Goal: Information Seeking & Learning: Learn about a topic

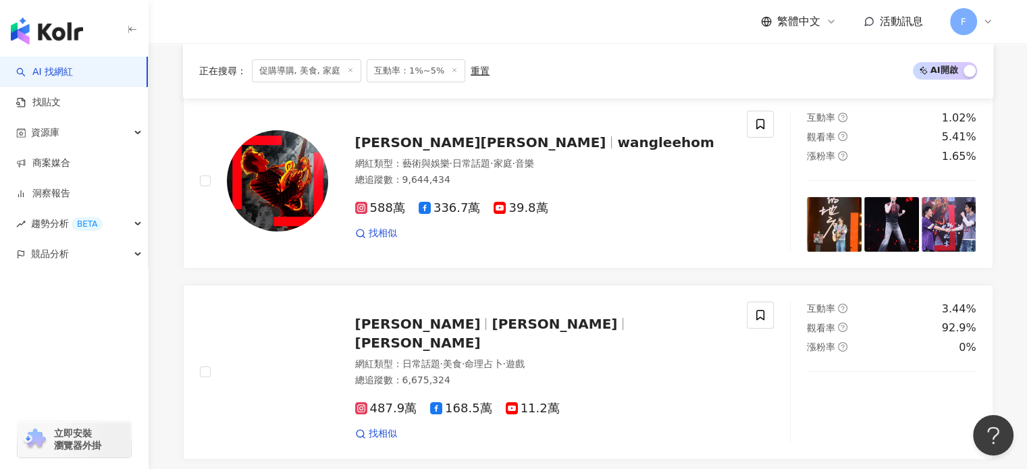
scroll to position [203, 0]
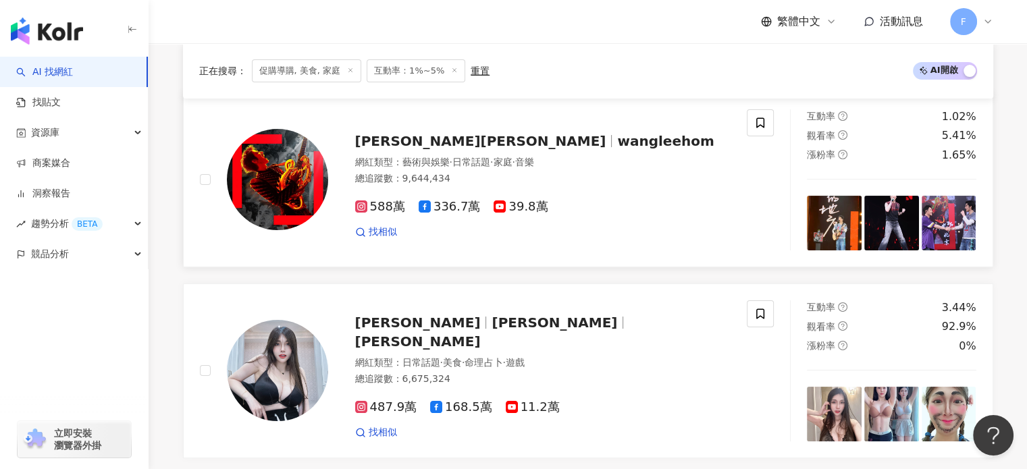
click at [272, 196] on img at bounding box center [277, 179] width 101 height 101
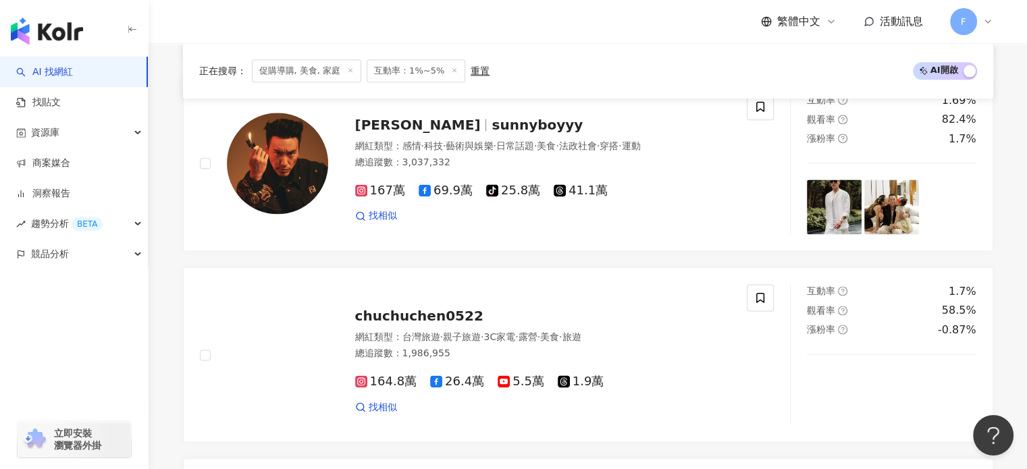
scroll to position [1688, 0]
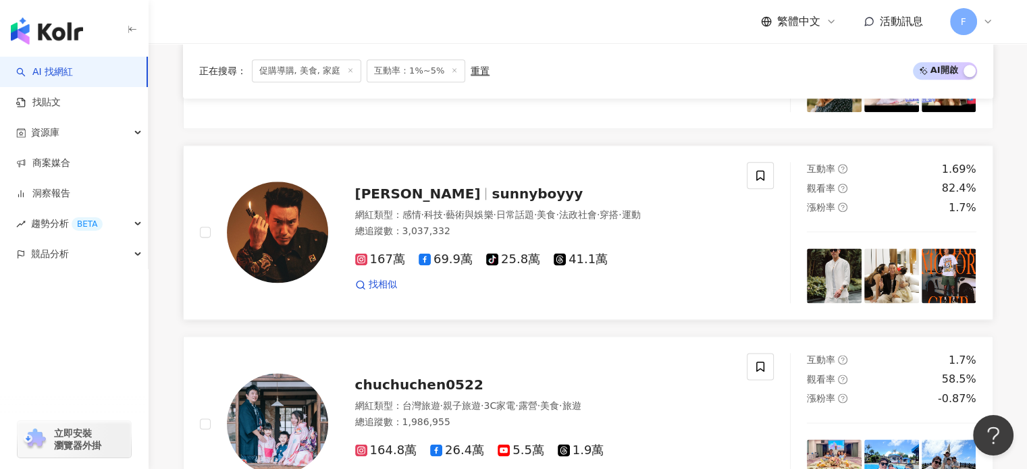
click at [308, 223] on img at bounding box center [277, 232] width 101 height 101
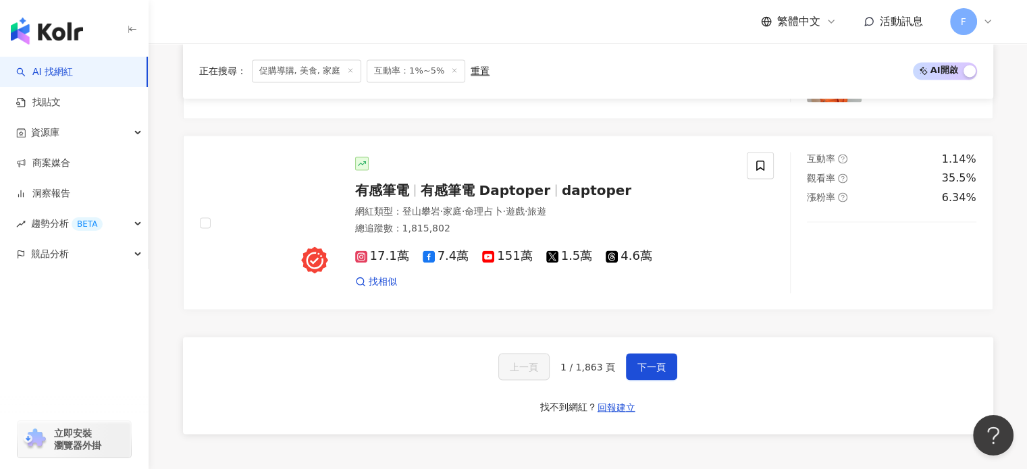
scroll to position [2295, 0]
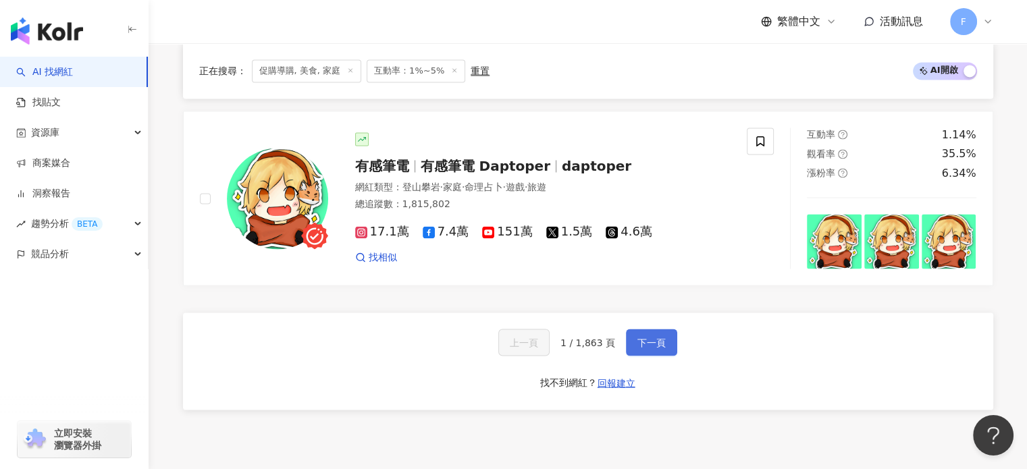
click at [649, 337] on span "下一頁" at bounding box center [651, 342] width 28 height 11
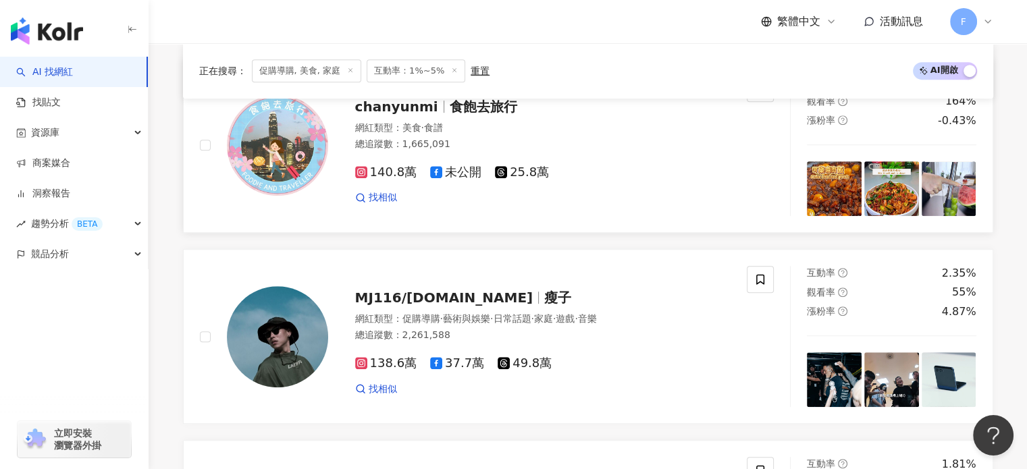
scroll to position [743, 0]
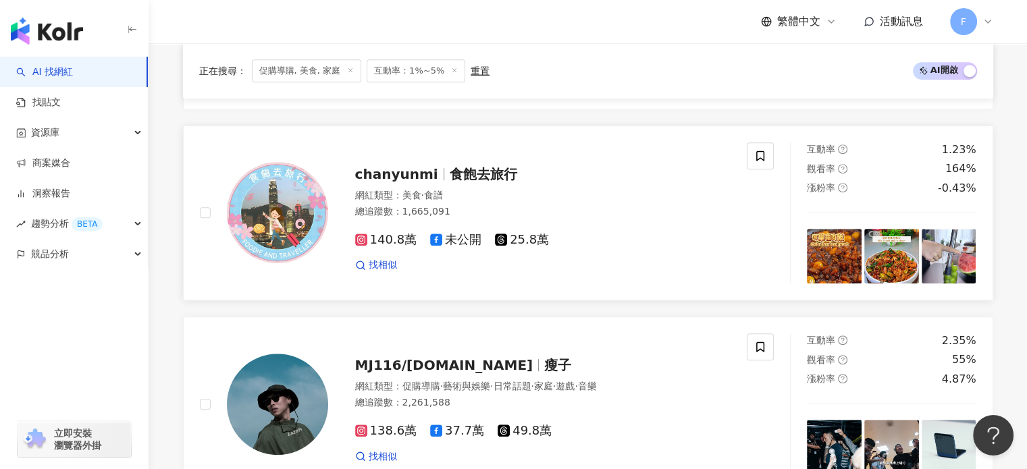
click at [246, 190] on img at bounding box center [277, 212] width 101 height 101
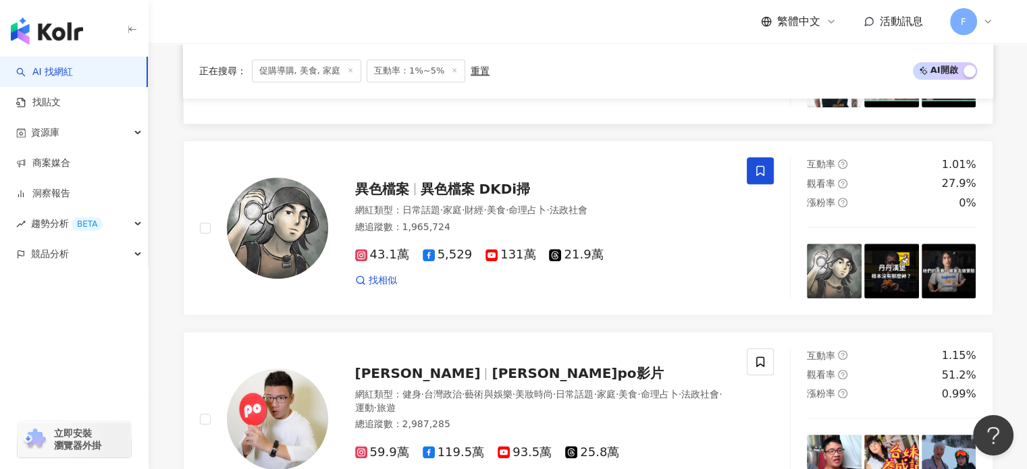
scroll to position [1311, 0]
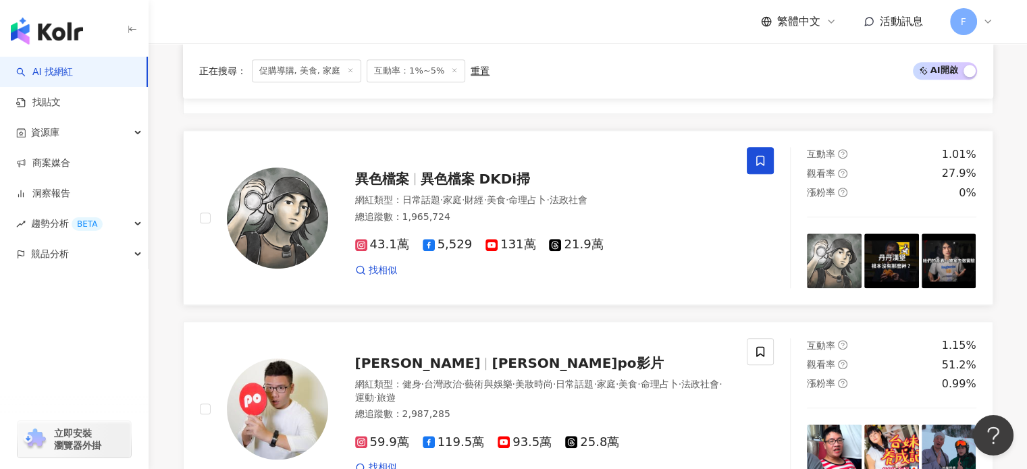
click at [296, 205] on img at bounding box center [277, 217] width 101 height 101
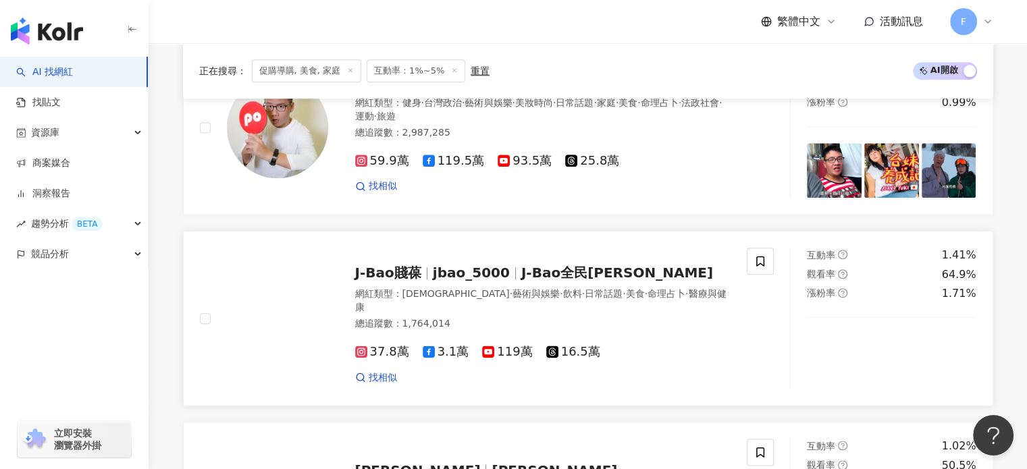
scroll to position [1514, 0]
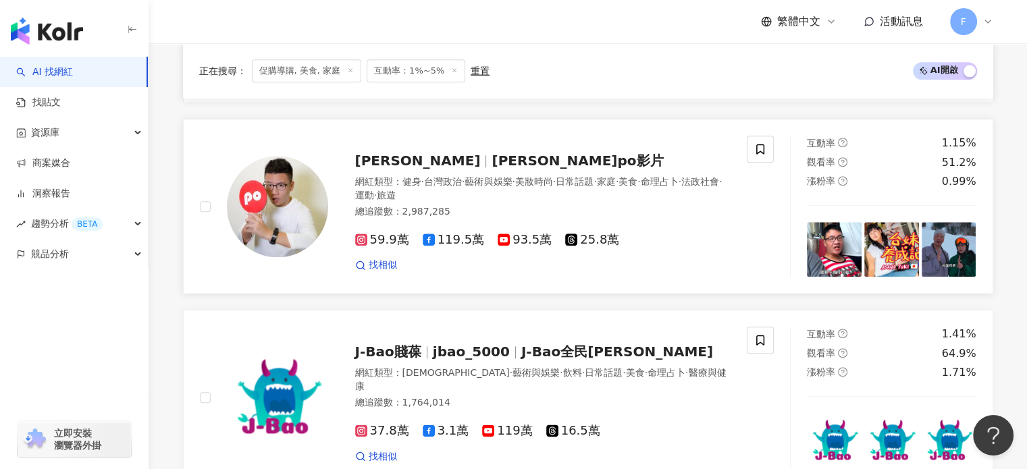
click at [305, 182] on img at bounding box center [277, 206] width 101 height 101
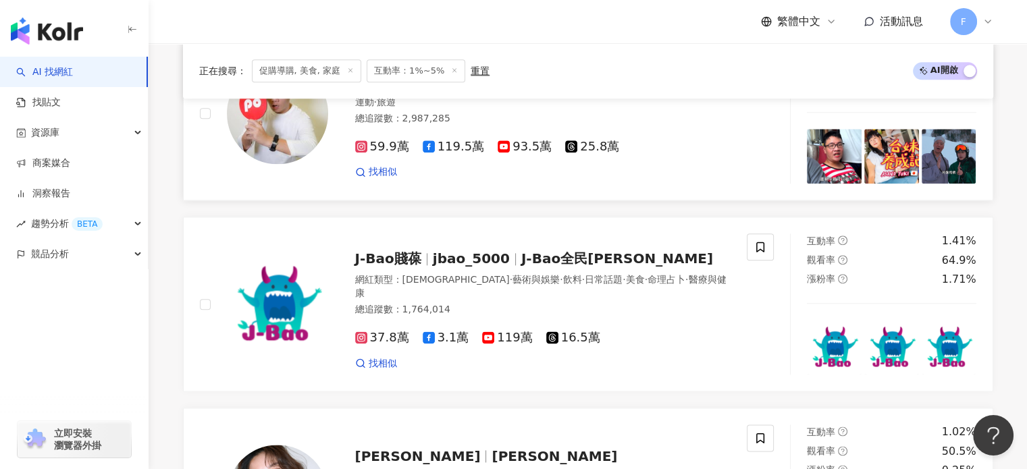
scroll to position [1716, 0]
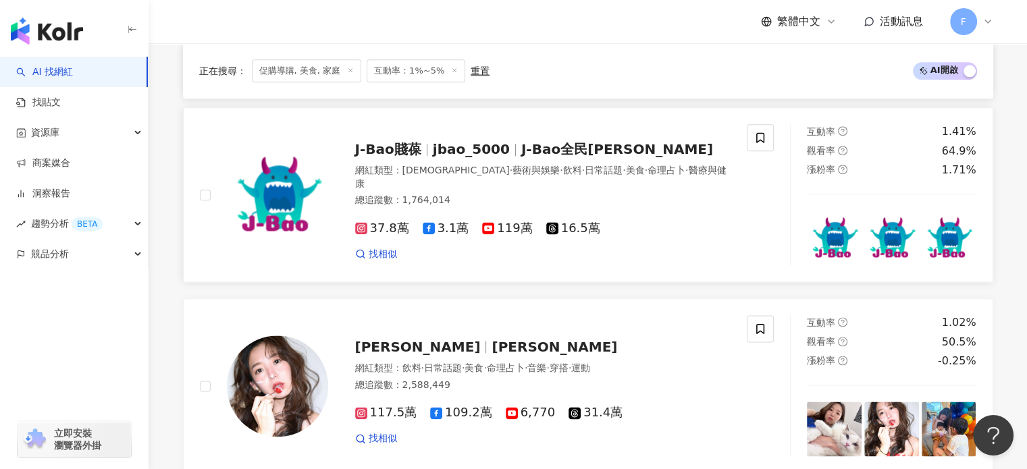
click at [312, 174] on img at bounding box center [277, 194] width 101 height 101
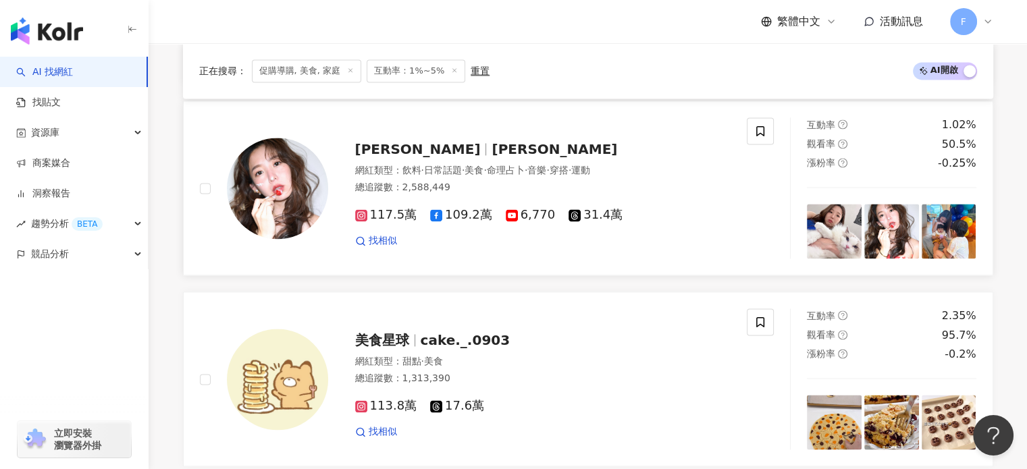
scroll to position [2054, 0]
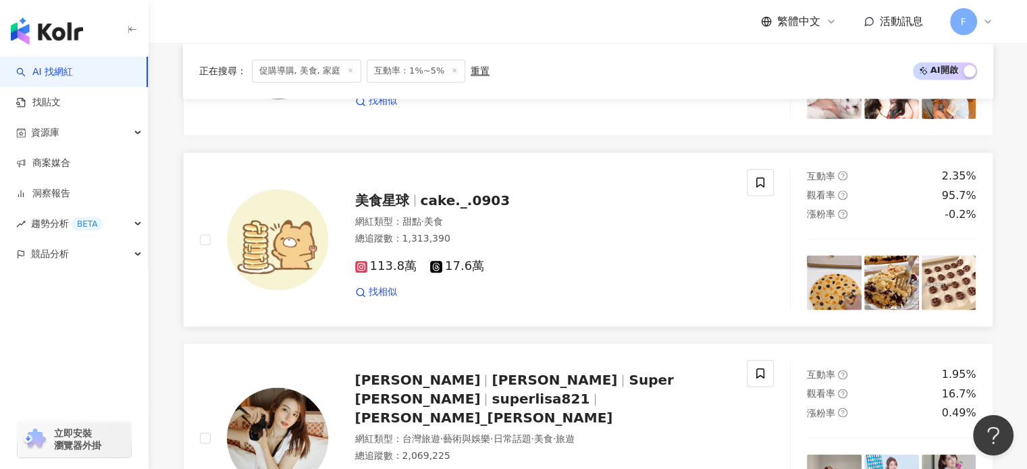
click at [246, 234] on img at bounding box center [277, 239] width 101 height 101
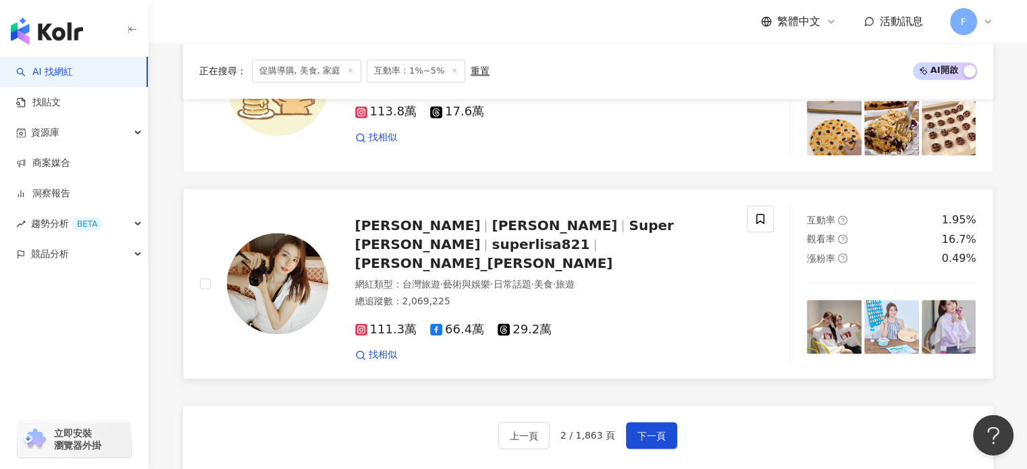
scroll to position [2256, 0]
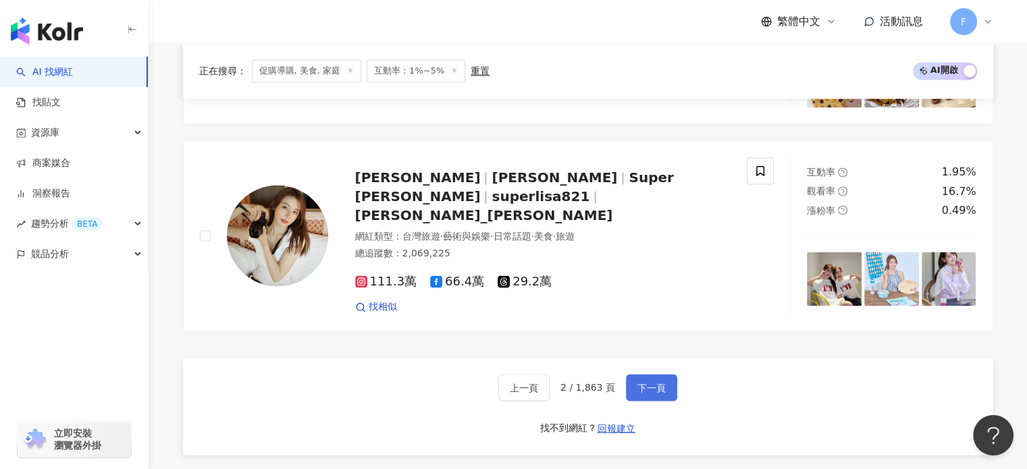
click at [637, 382] on span "下一頁" at bounding box center [651, 387] width 28 height 11
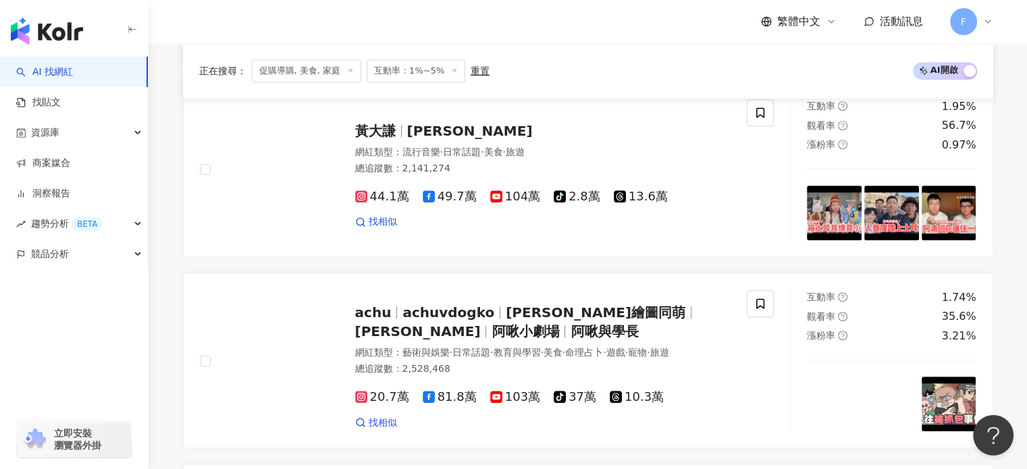
scroll to position [2274, 0]
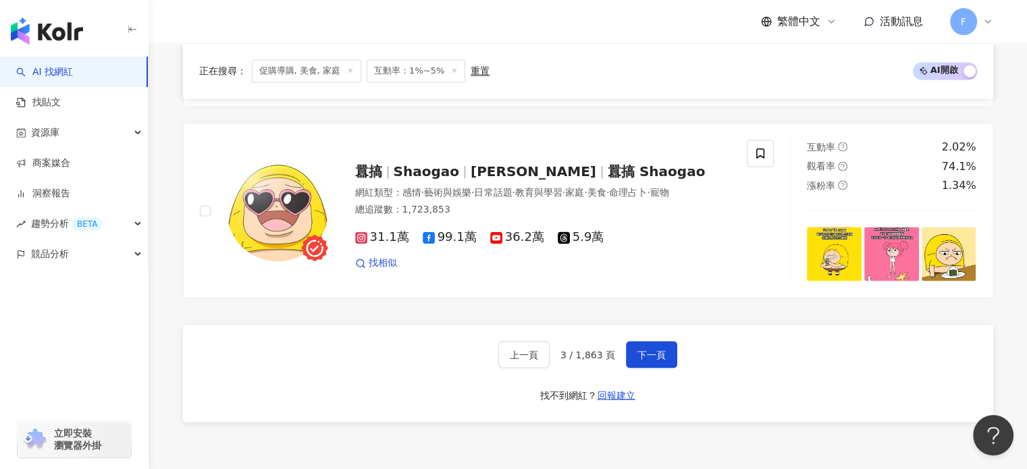
click at [284, 377] on div "上一頁 3 / 1,863 頁 下一頁 找不到網紅？ 回報建立" at bounding box center [588, 373] width 810 height 97
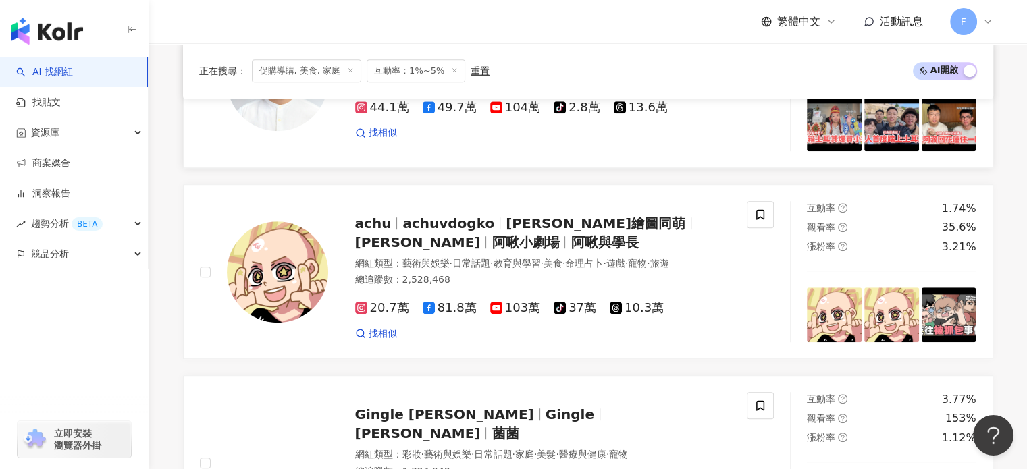
scroll to position [878, 0]
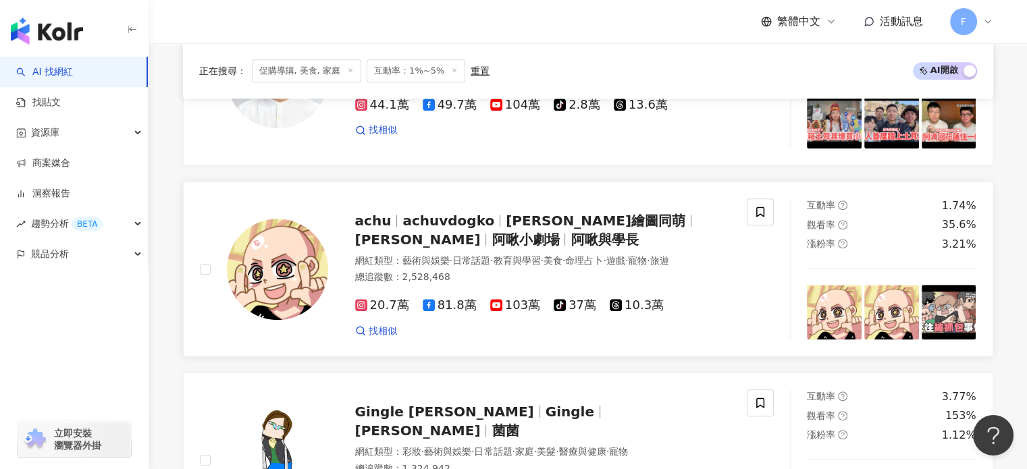
click at [305, 283] on img at bounding box center [277, 269] width 101 height 101
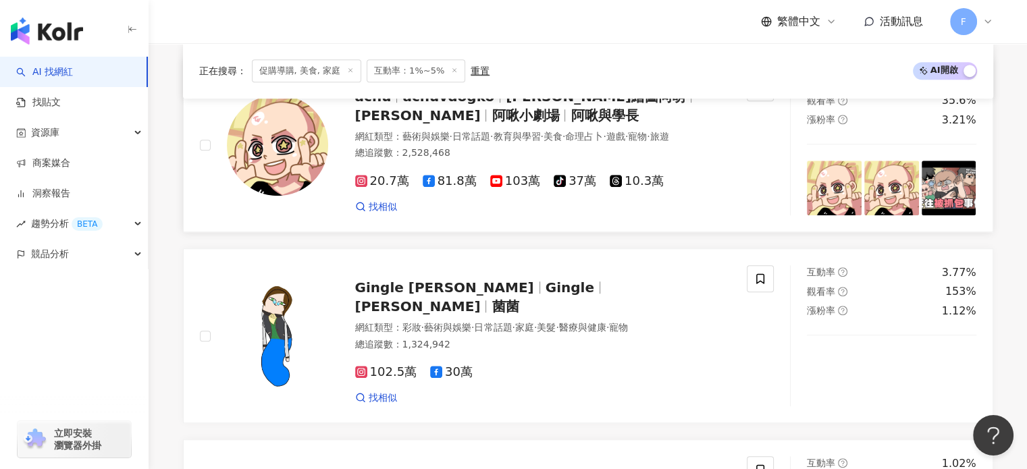
scroll to position [1080, 0]
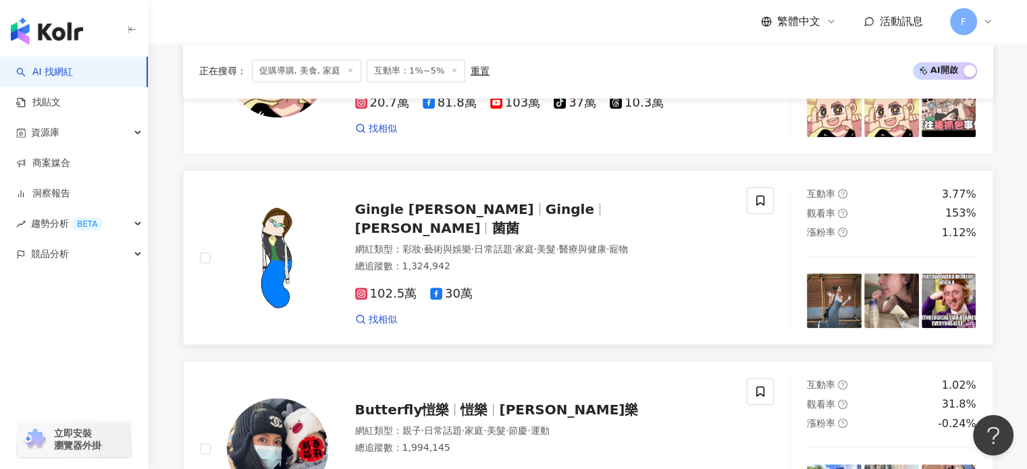
click at [292, 244] on img at bounding box center [277, 257] width 101 height 101
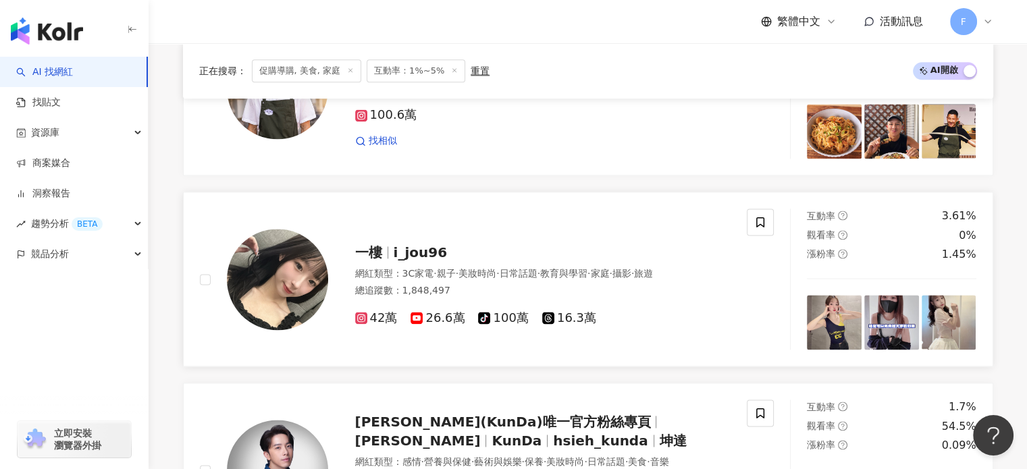
scroll to position [1890, 0]
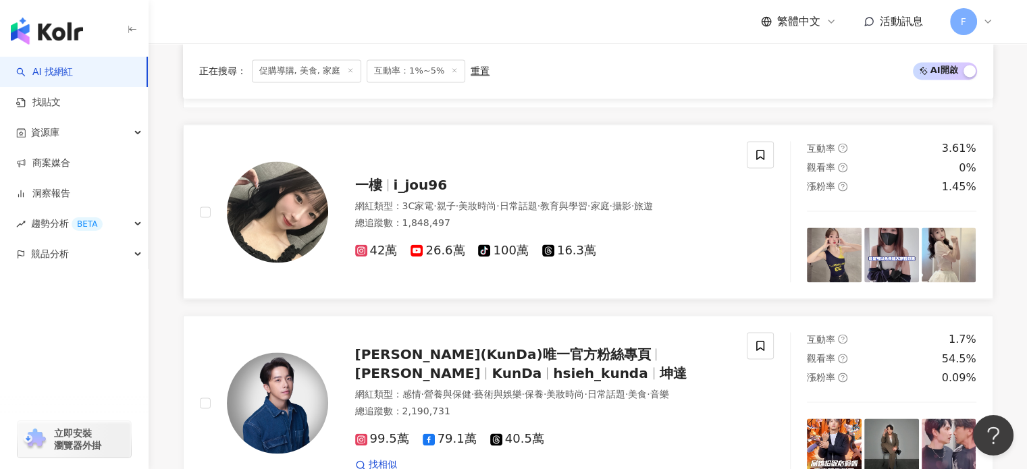
click at [283, 215] on img at bounding box center [277, 211] width 101 height 101
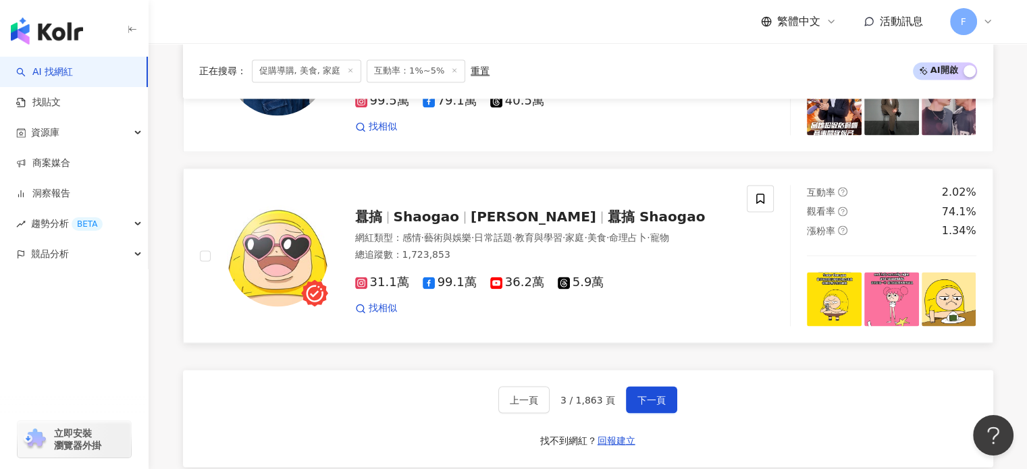
scroll to position [2228, 0]
click at [284, 251] on img at bounding box center [277, 256] width 101 height 101
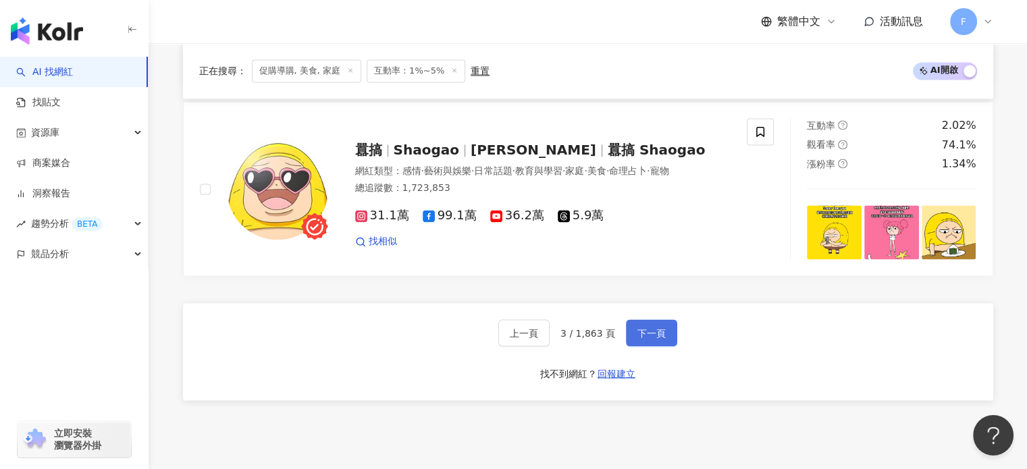
click at [656, 338] on span "下一頁" at bounding box center [651, 332] width 28 height 11
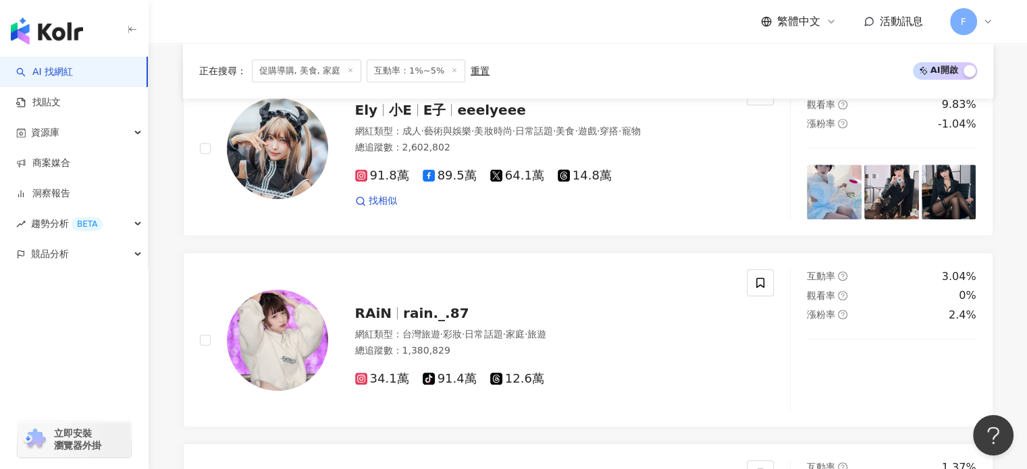
scroll to position [2277, 0]
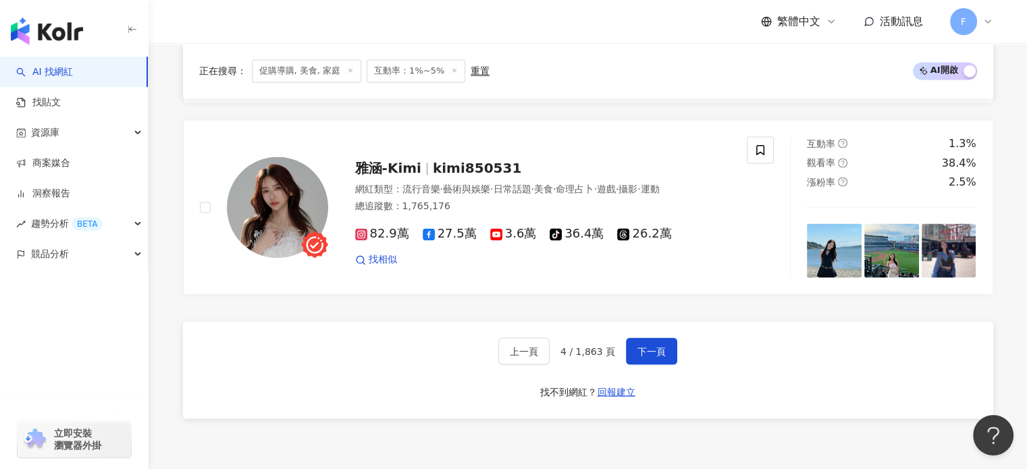
click at [773, 375] on div "上一頁 4 / 1,863 頁 下一頁 找不到網紅？ 回報建立" at bounding box center [588, 369] width 810 height 97
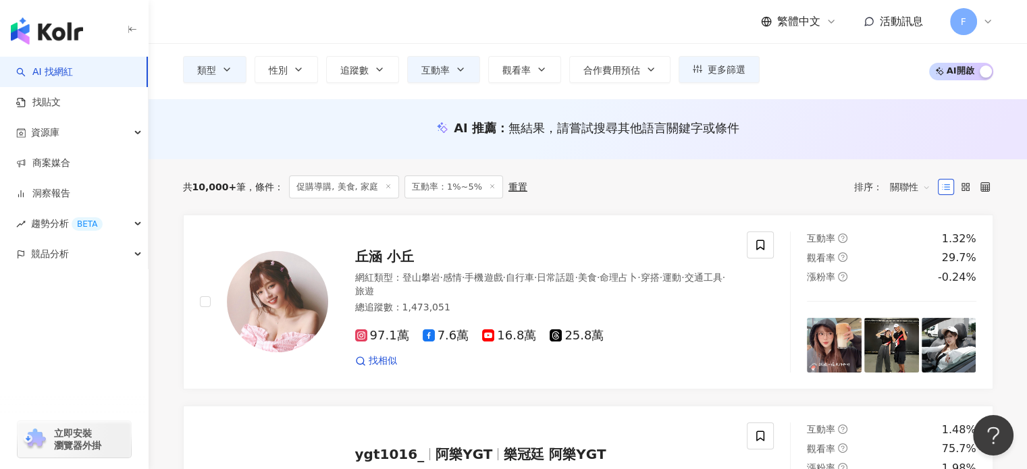
scroll to position [159, 0]
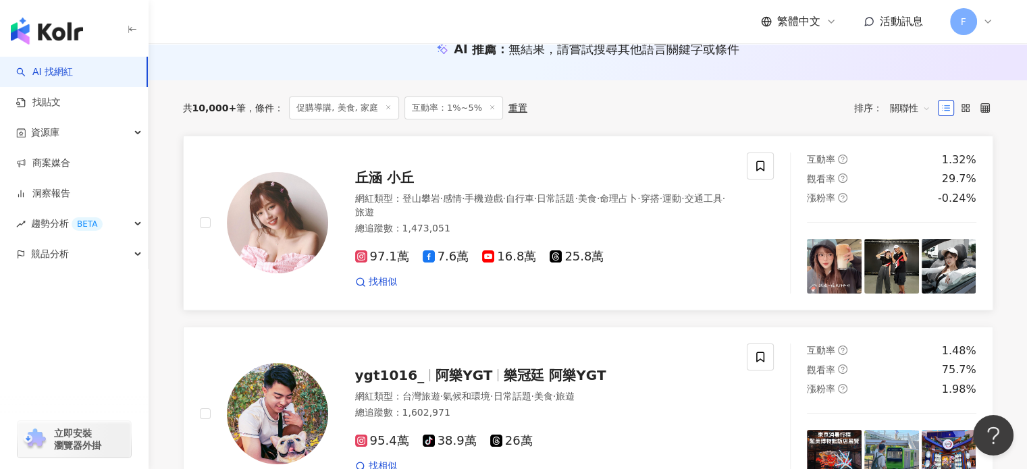
click at [247, 230] on img at bounding box center [277, 222] width 101 height 101
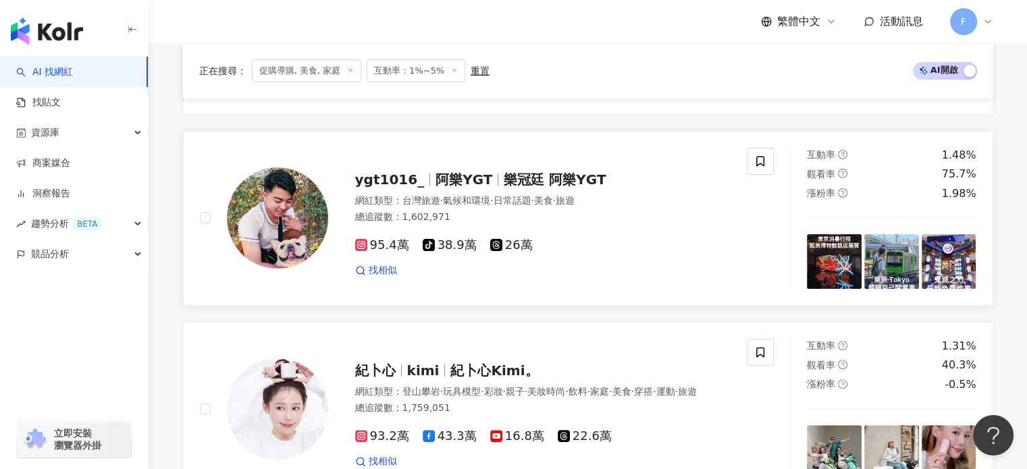
scroll to position [362, 0]
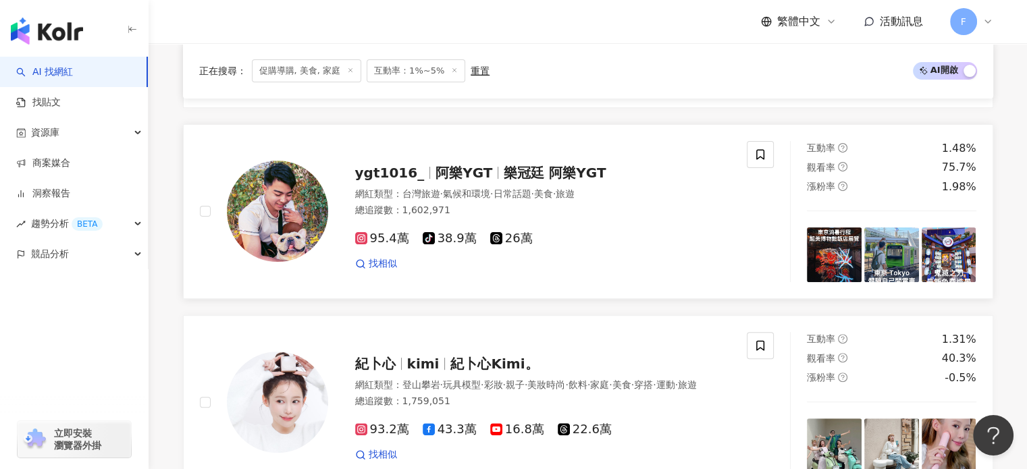
click at [286, 212] on img at bounding box center [277, 211] width 101 height 101
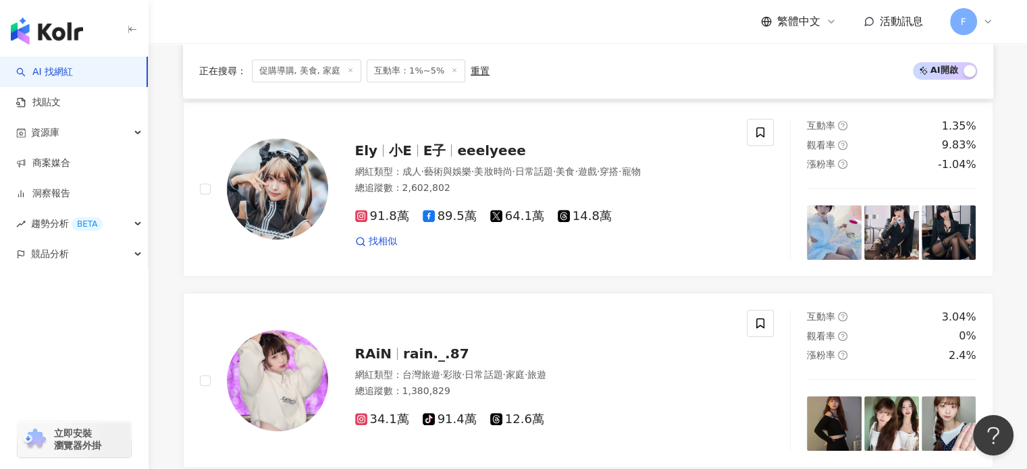
scroll to position [767, 0]
click at [262, 193] on img at bounding box center [277, 188] width 101 height 101
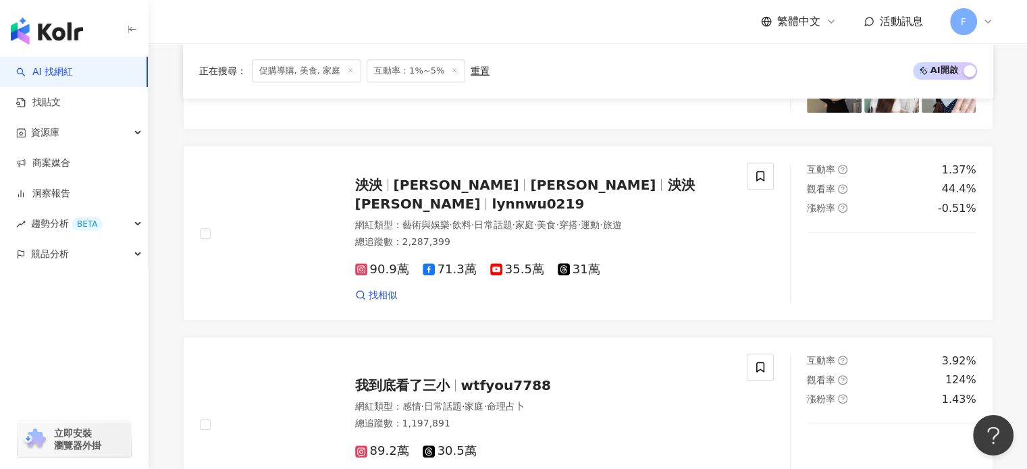
scroll to position [1172, 0]
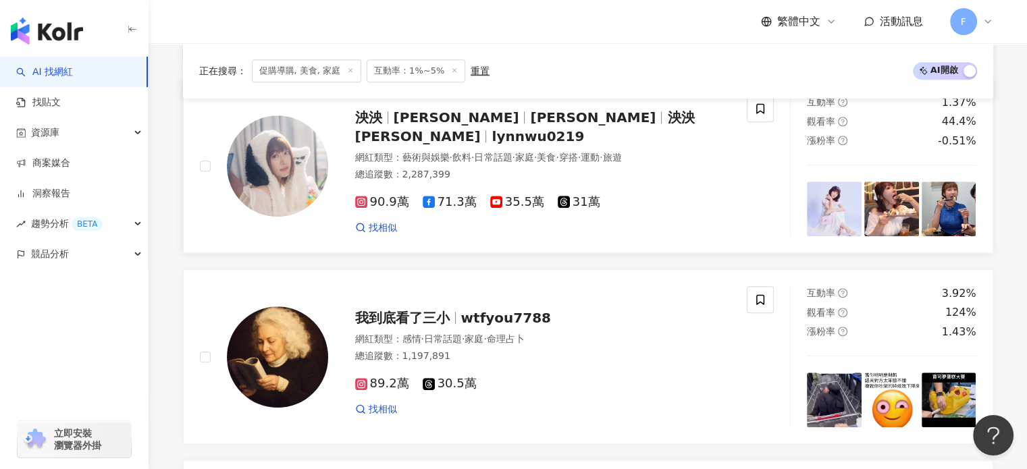
click at [275, 180] on img at bounding box center [277, 165] width 101 height 101
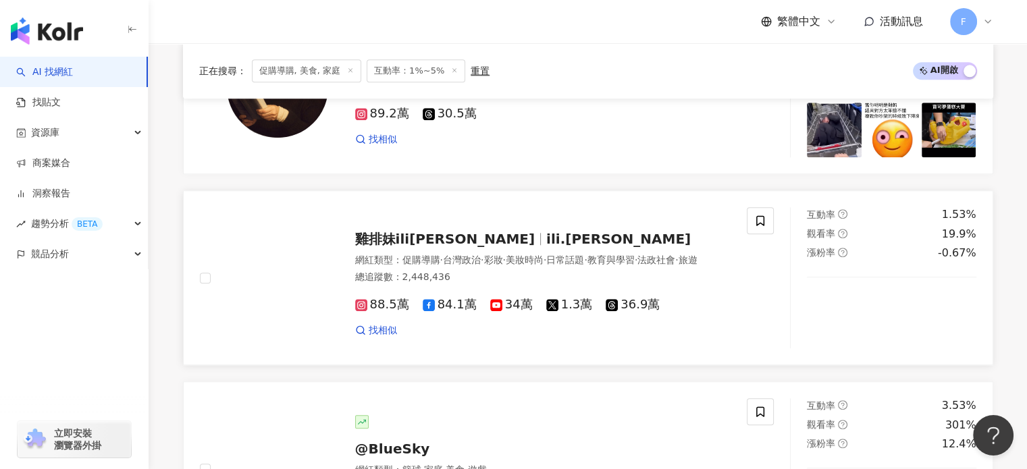
scroll to position [1645, 0]
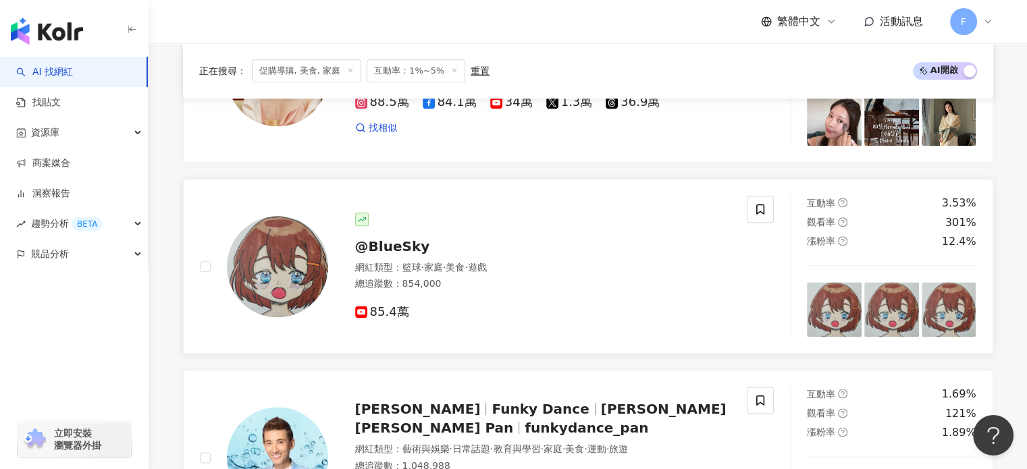
click at [308, 273] on img at bounding box center [277, 266] width 101 height 101
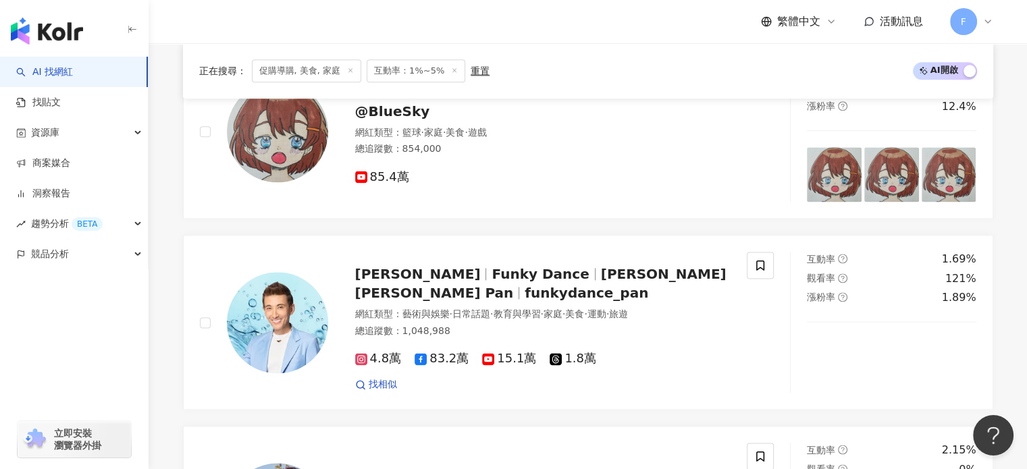
scroll to position [1915, 0]
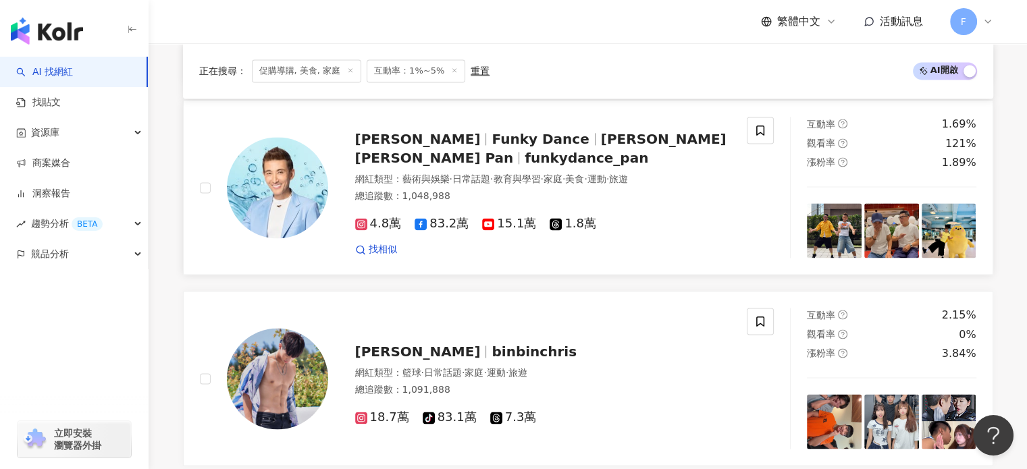
click at [323, 196] on img at bounding box center [277, 187] width 101 height 101
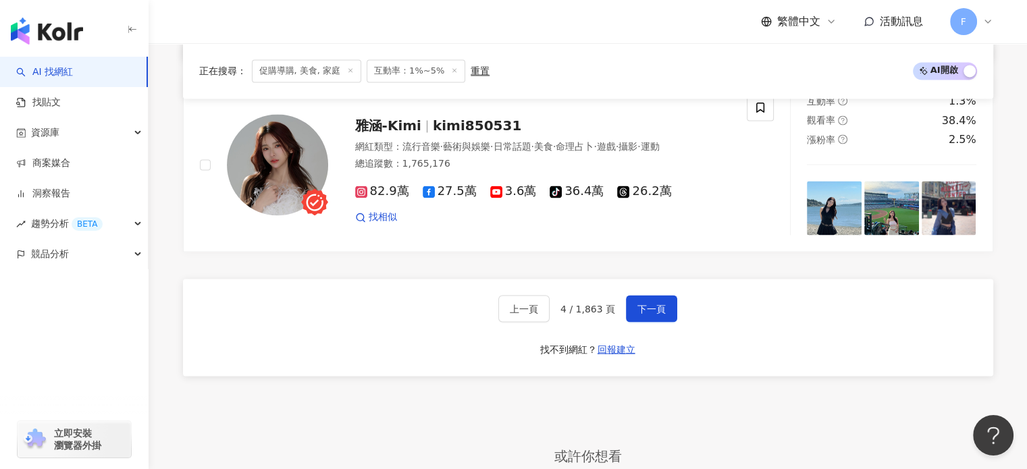
scroll to position [2252, 0]
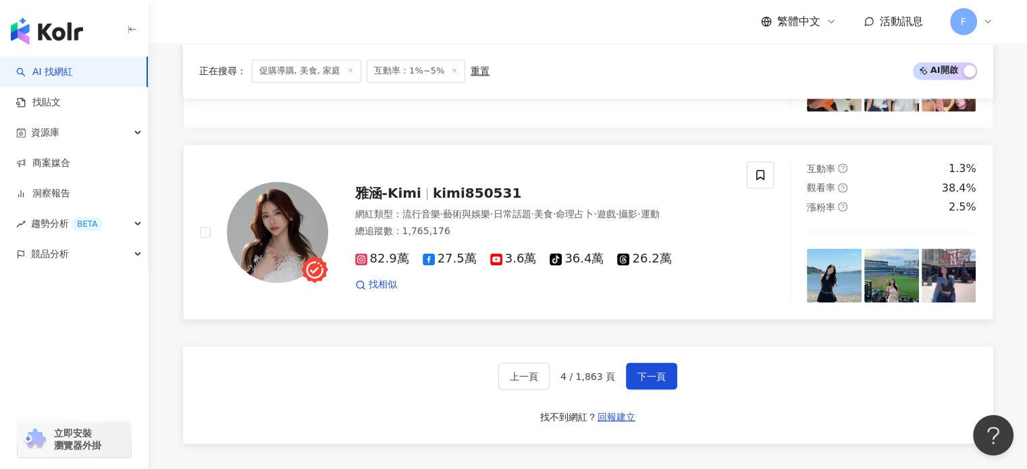
click at [259, 217] on img at bounding box center [277, 232] width 101 height 101
click at [652, 371] on span "下一頁" at bounding box center [651, 376] width 28 height 11
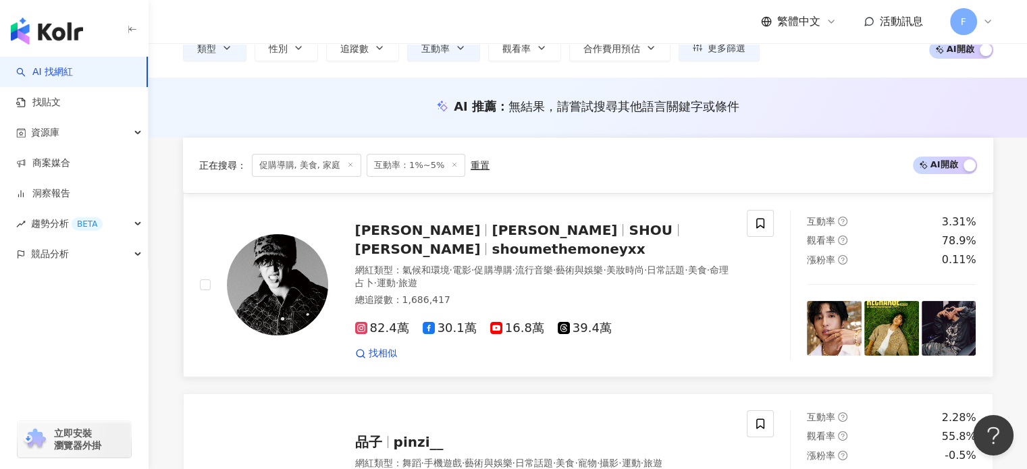
scroll to position [203, 0]
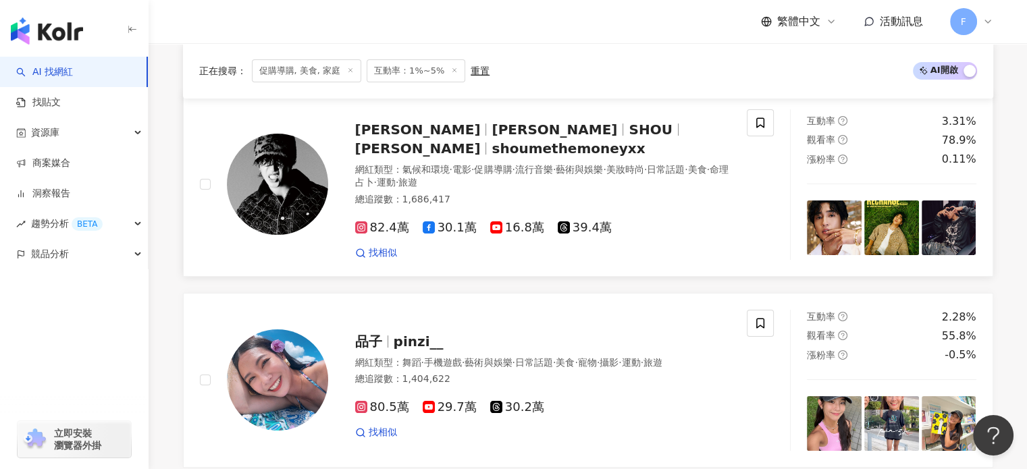
click at [236, 205] on img at bounding box center [277, 184] width 101 height 101
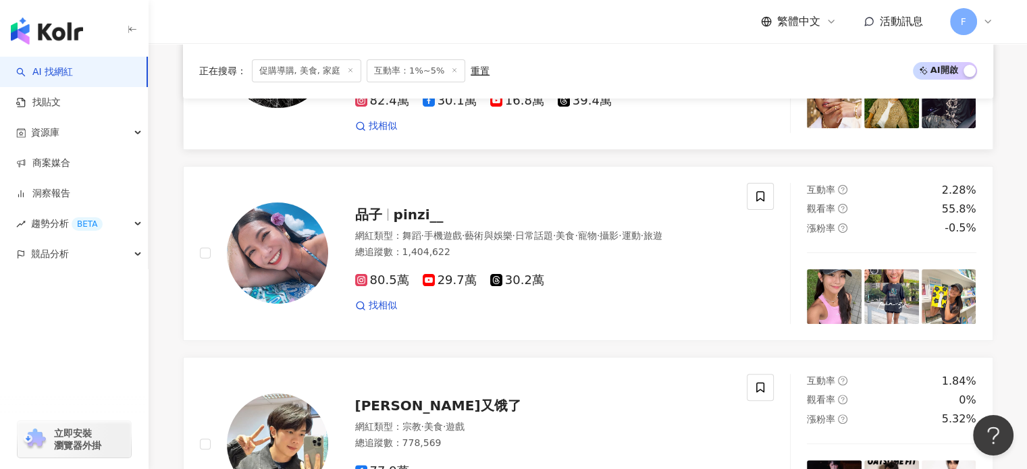
scroll to position [338, 0]
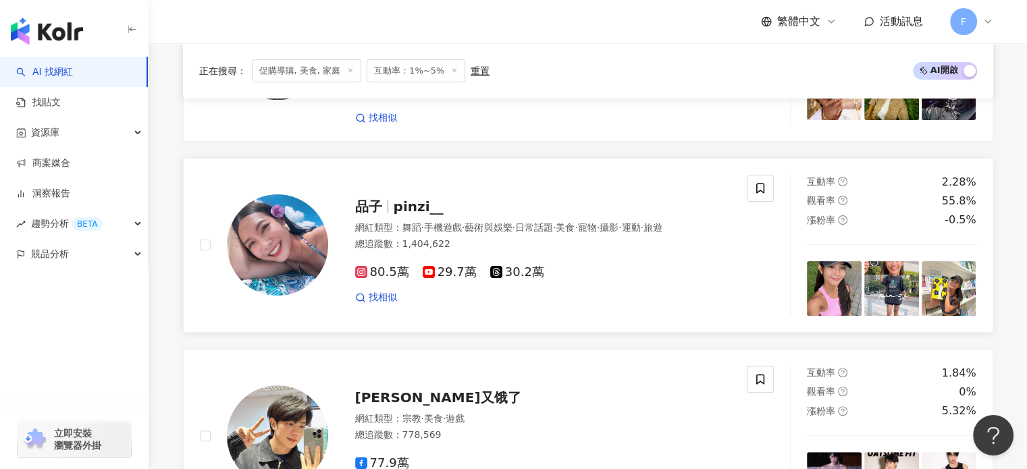
click at [240, 252] on img at bounding box center [277, 244] width 101 height 101
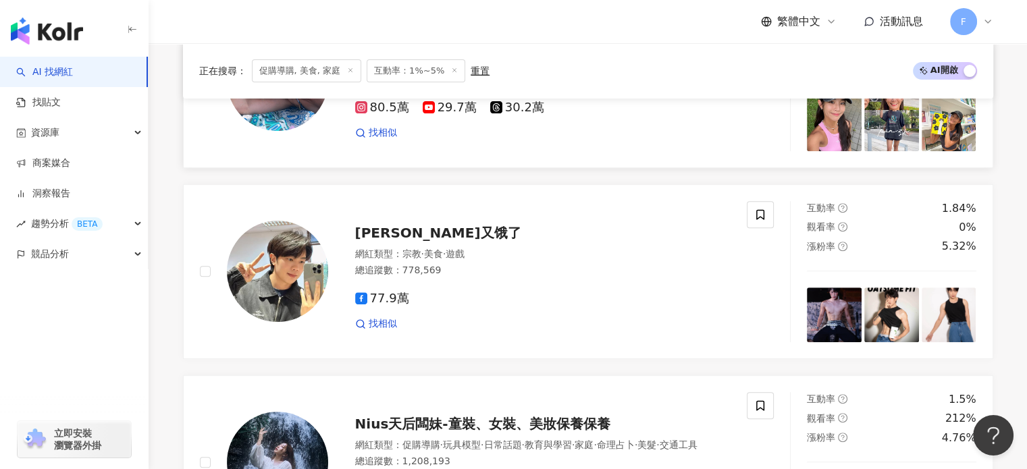
scroll to position [537, 0]
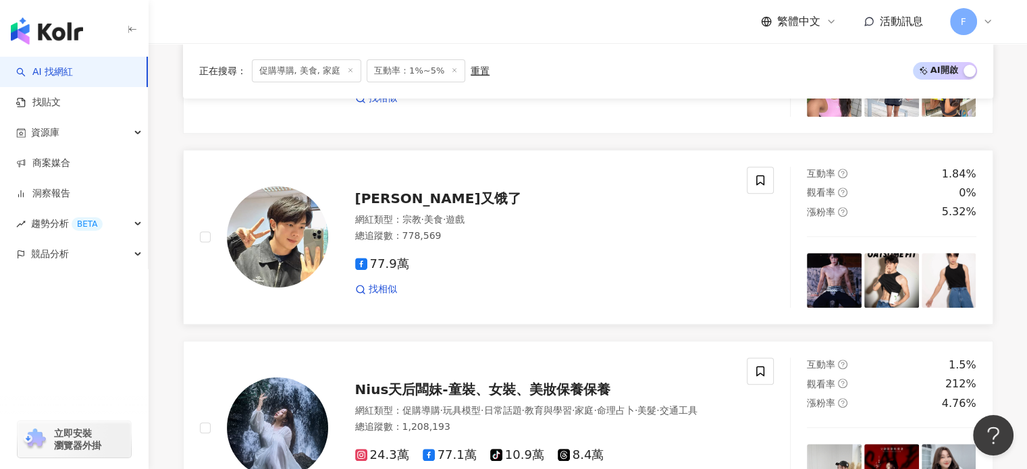
click at [304, 217] on img at bounding box center [277, 236] width 101 height 101
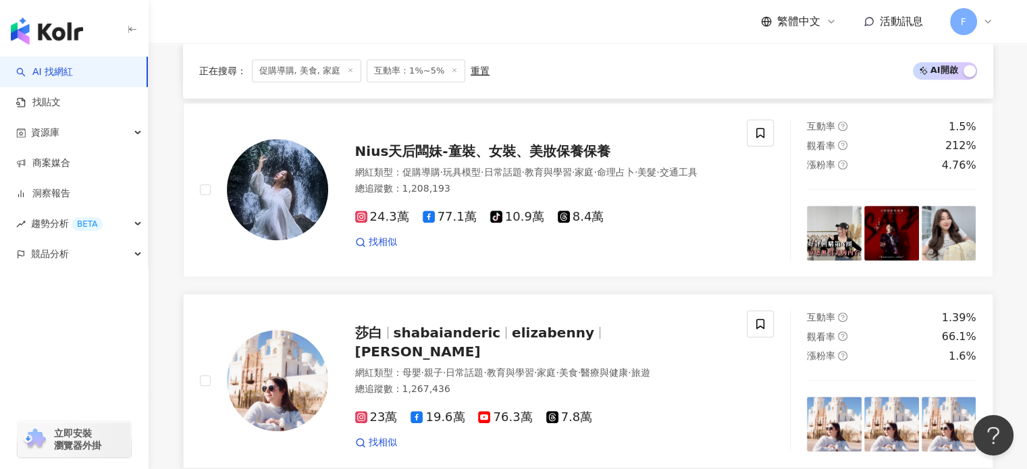
scroll to position [874, 0]
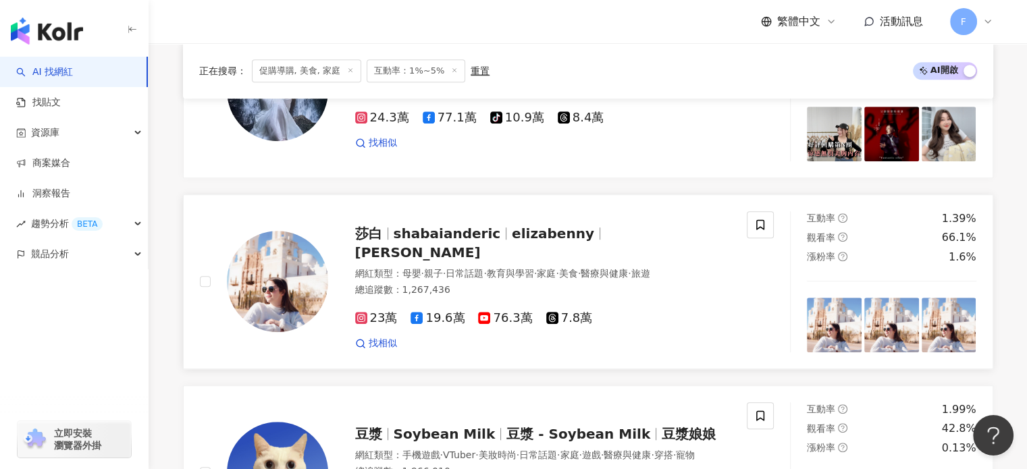
click at [290, 271] on img at bounding box center [277, 281] width 101 height 101
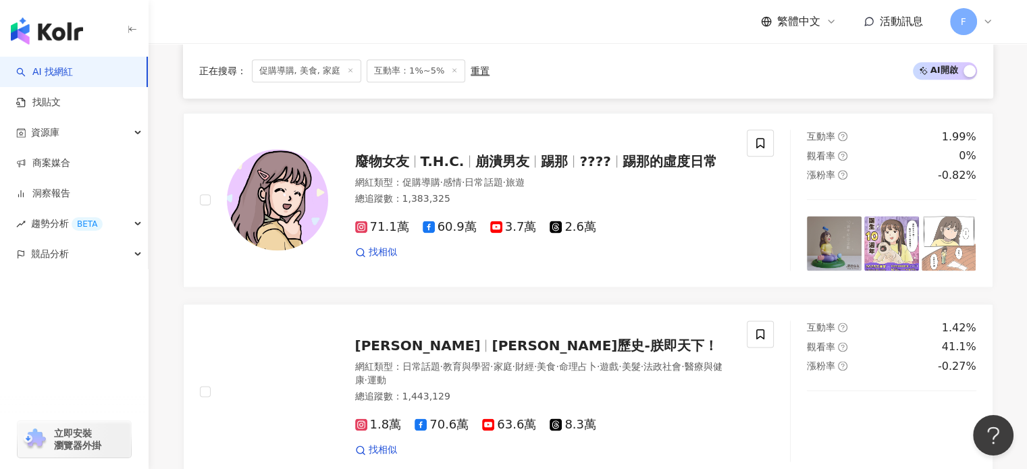
scroll to position [1752, 0]
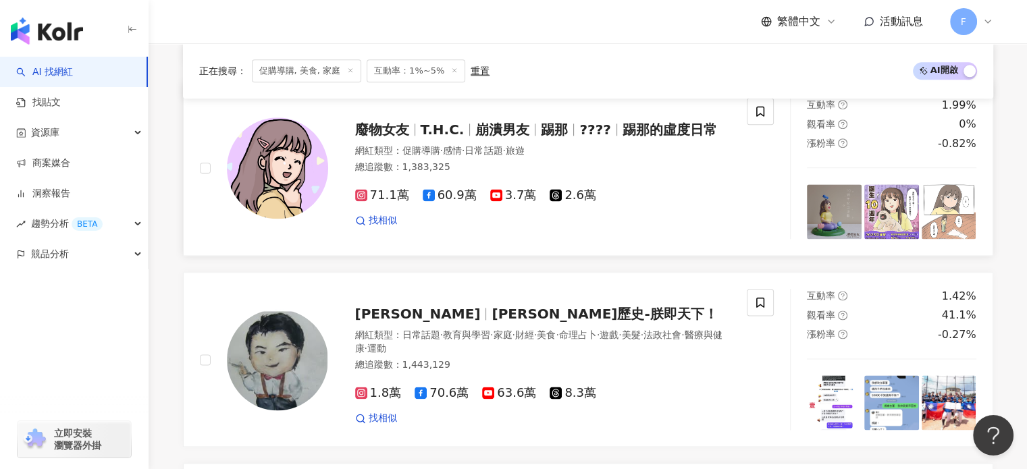
click at [454, 130] on span "T.H.C." at bounding box center [443, 130] width 44 height 16
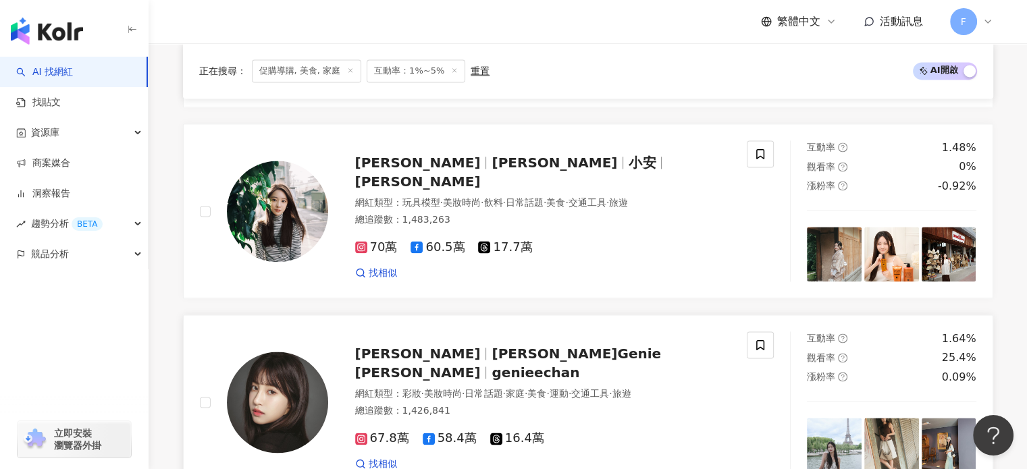
scroll to position [2090, 0]
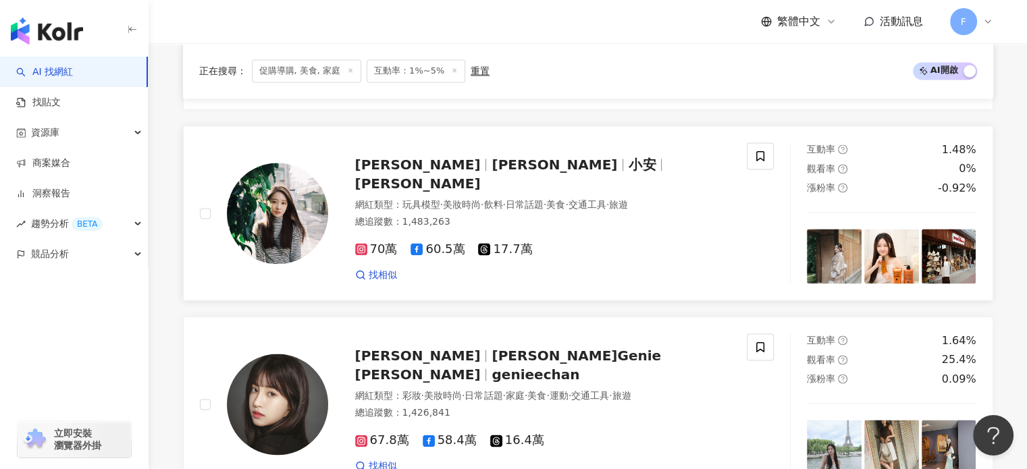
click at [262, 212] on img at bounding box center [277, 213] width 101 height 101
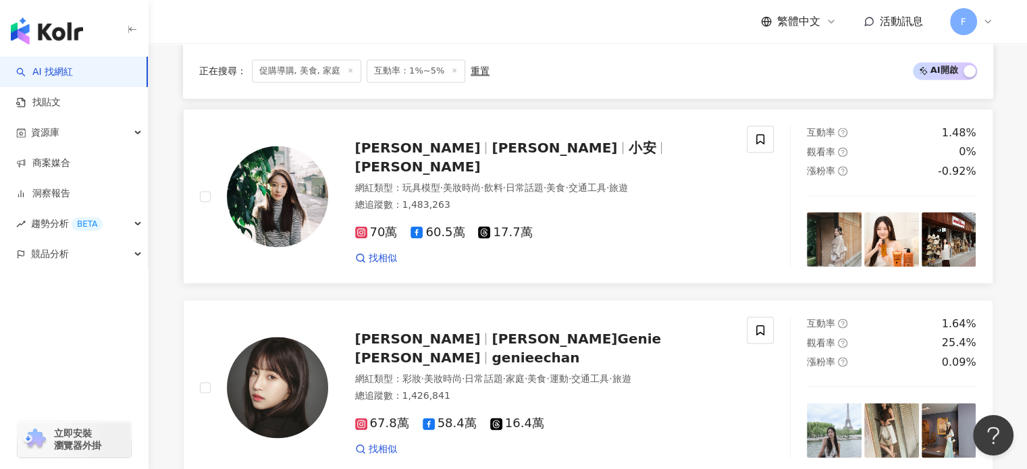
scroll to position [2134, 0]
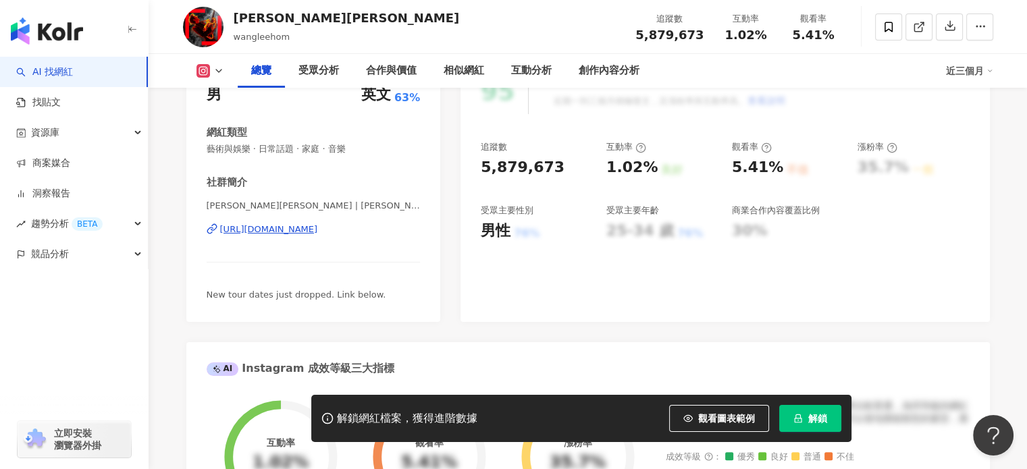
scroll to position [203, 0]
click at [318, 226] on div "https://www.instagram.com/wangleehom/" at bounding box center [269, 229] width 98 height 12
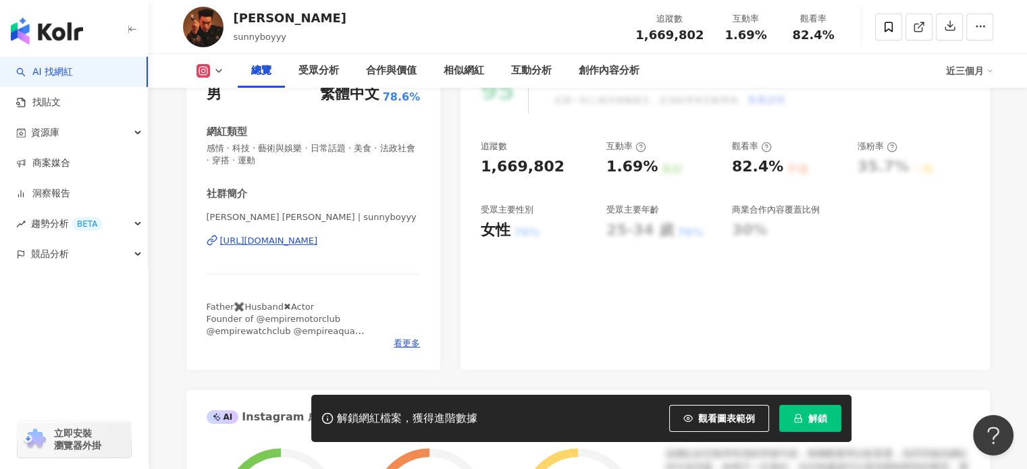
click at [318, 242] on div "https://www.instagram.com/sunnyboyyy/" at bounding box center [269, 241] width 98 height 12
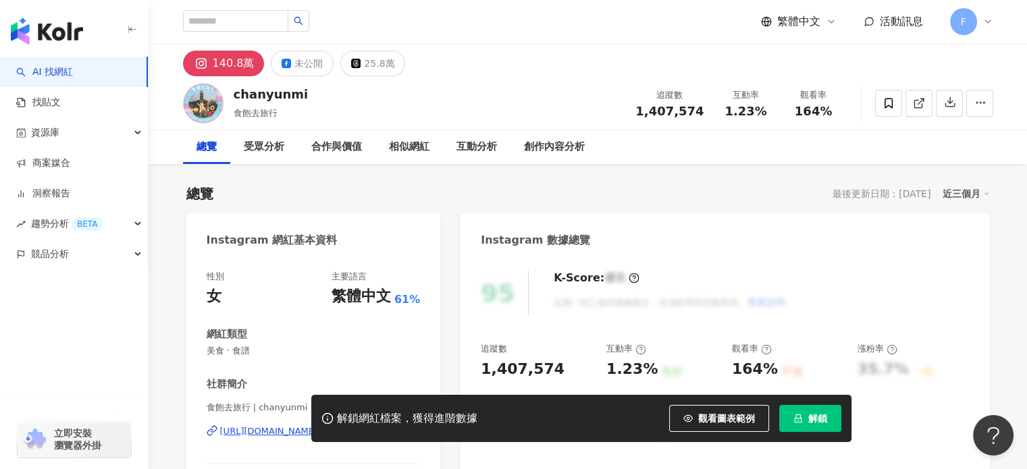
scroll to position [135, 0]
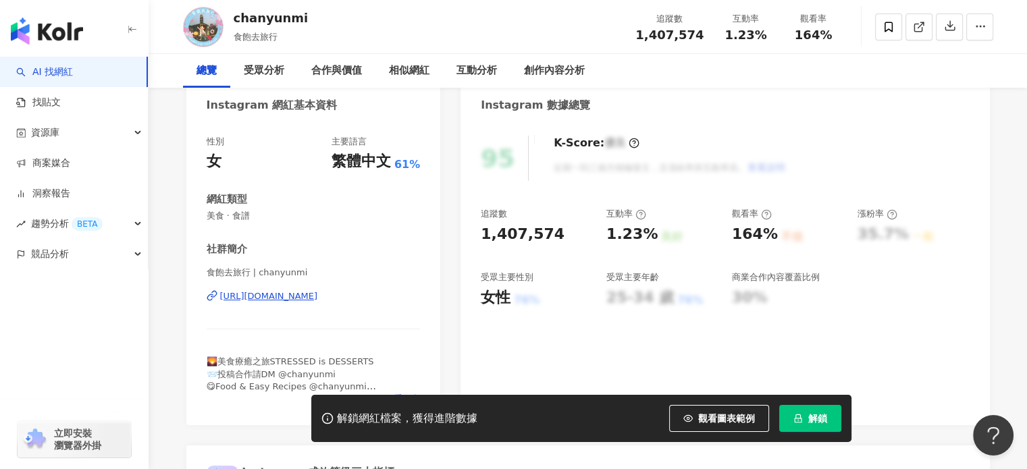
click at [318, 299] on div "https://www.instagram.com/chanyunmi/" at bounding box center [269, 296] width 98 height 12
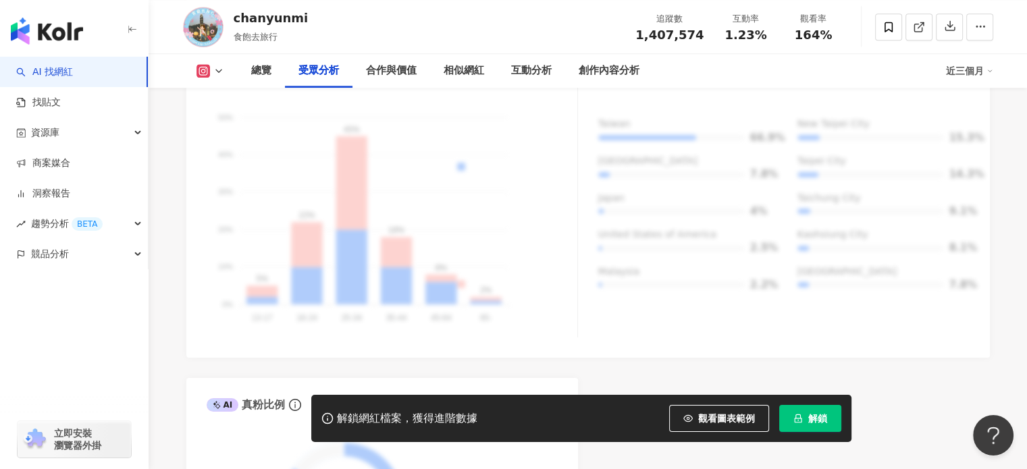
scroll to position [1304, 0]
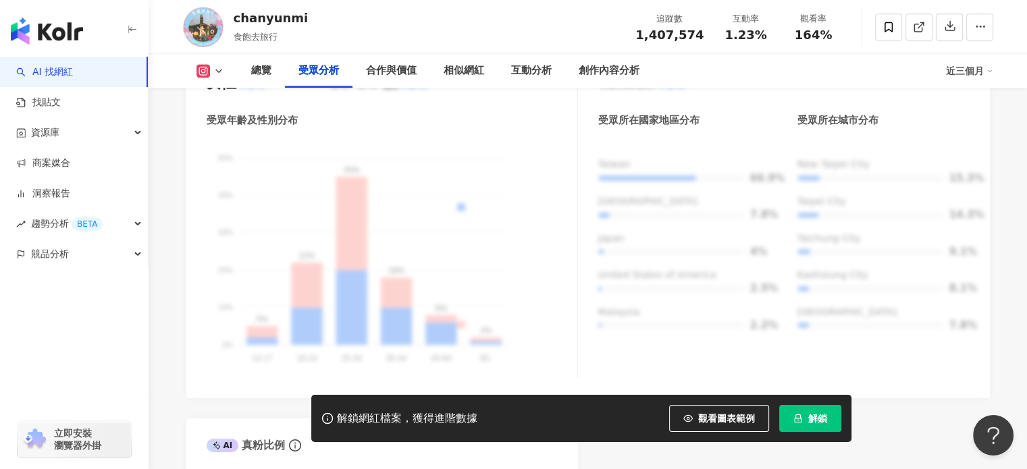
click at [816, 421] on span "解鎖" at bounding box center [817, 418] width 19 height 11
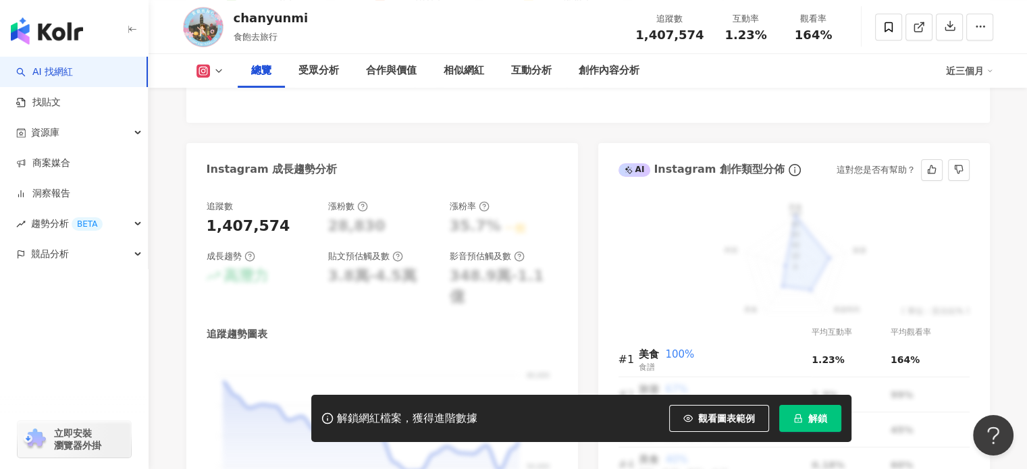
scroll to position [674, 0]
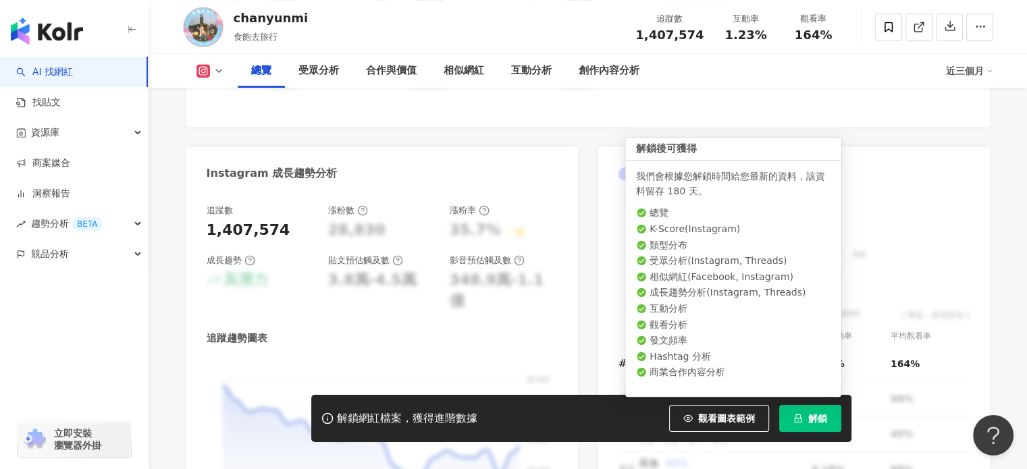
click at [819, 418] on span "解鎖" at bounding box center [817, 418] width 19 height 11
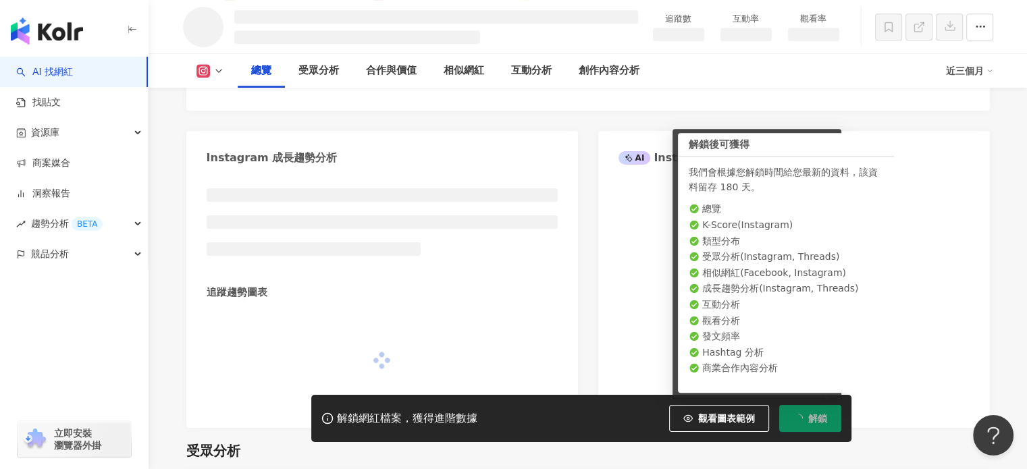
scroll to position [664, 0]
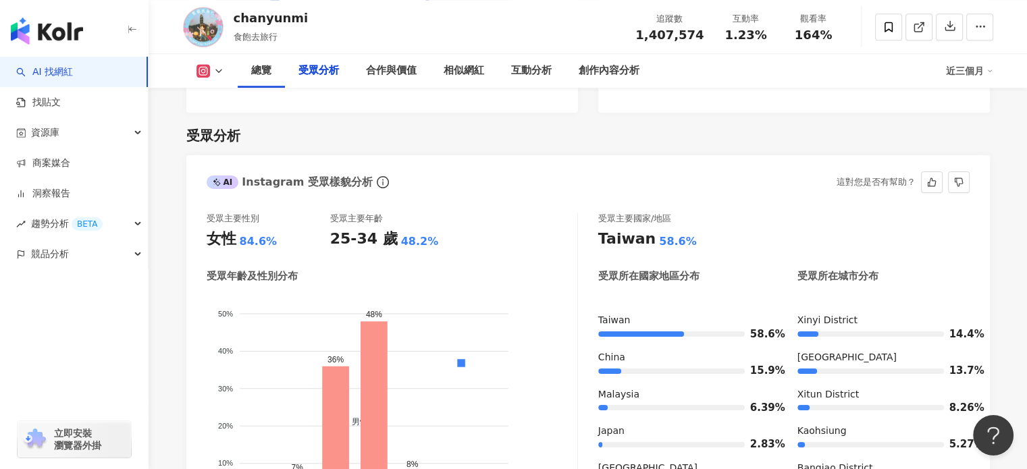
scroll to position [1215, 0]
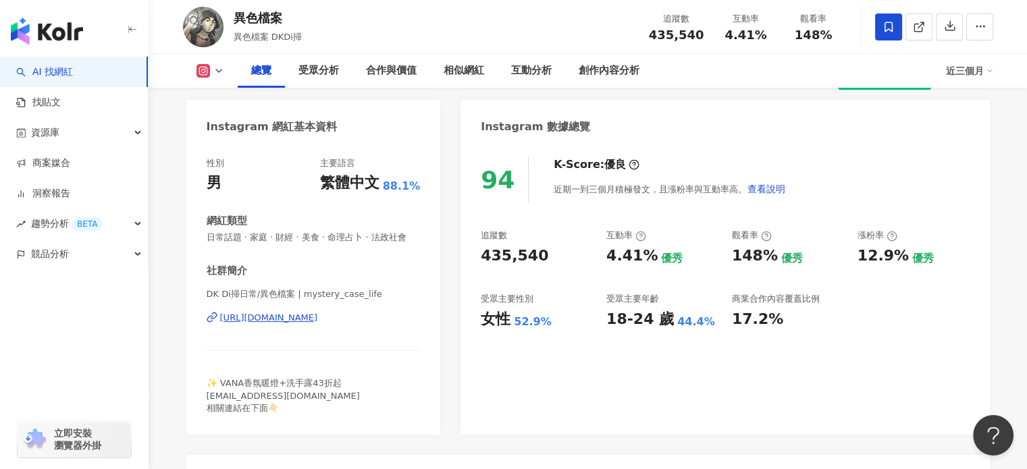
scroll to position [119, 0]
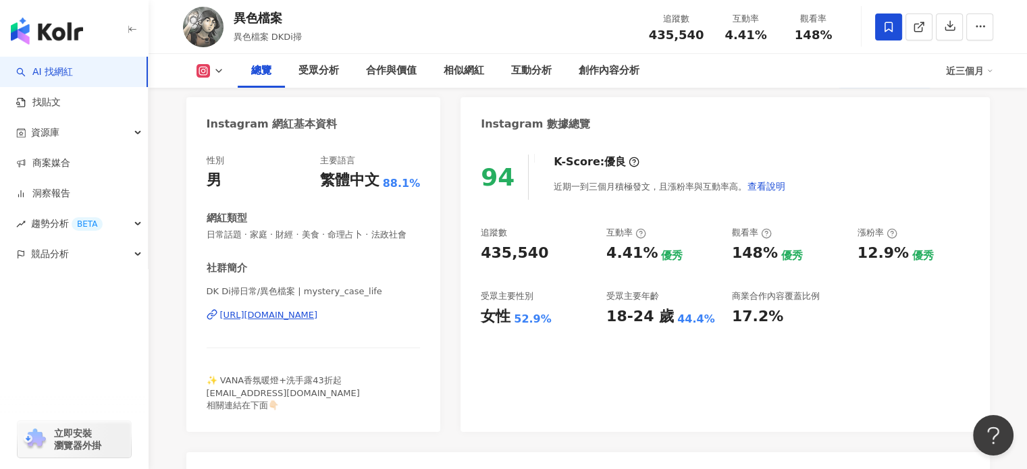
click at [318, 321] on div "https://www.instagram.com/mystery_case_life/" at bounding box center [269, 315] width 98 height 12
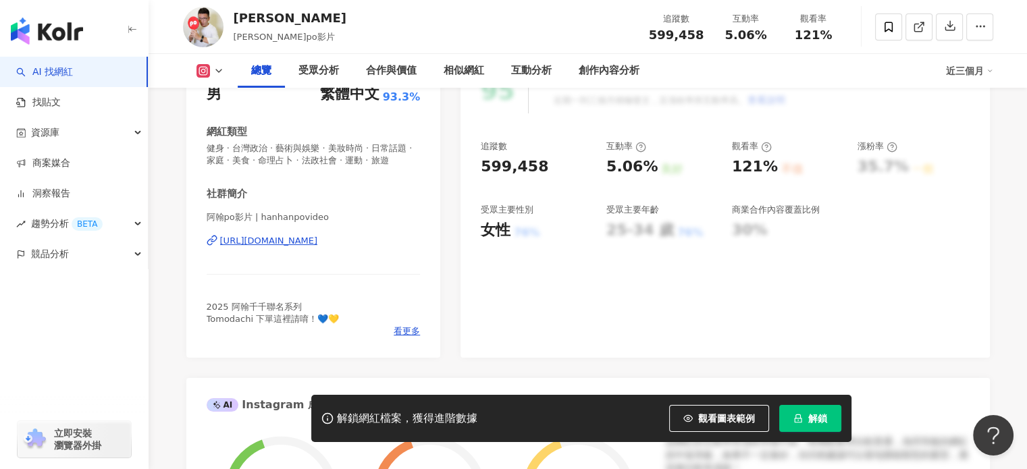
click at [318, 247] on div "https://www.instagram.com/hanhanpovideo/" at bounding box center [269, 241] width 98 height 12
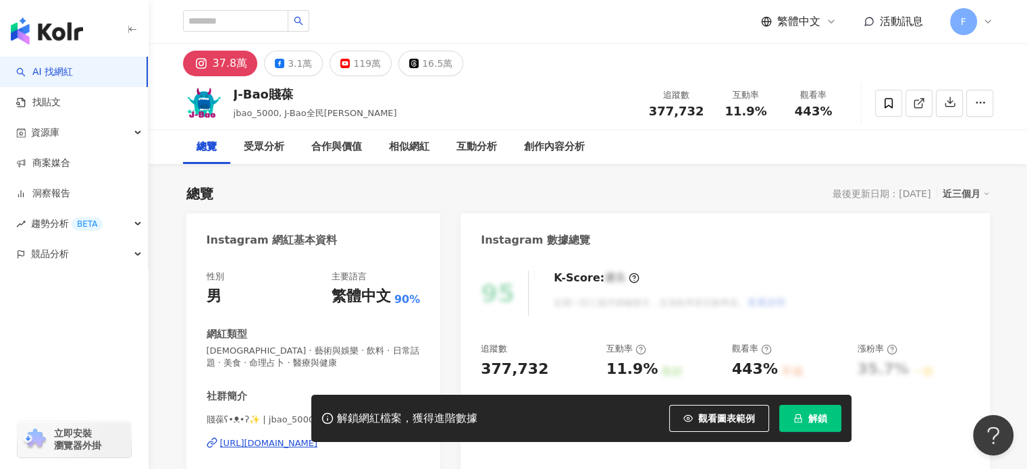
scroll to position [203, 0]
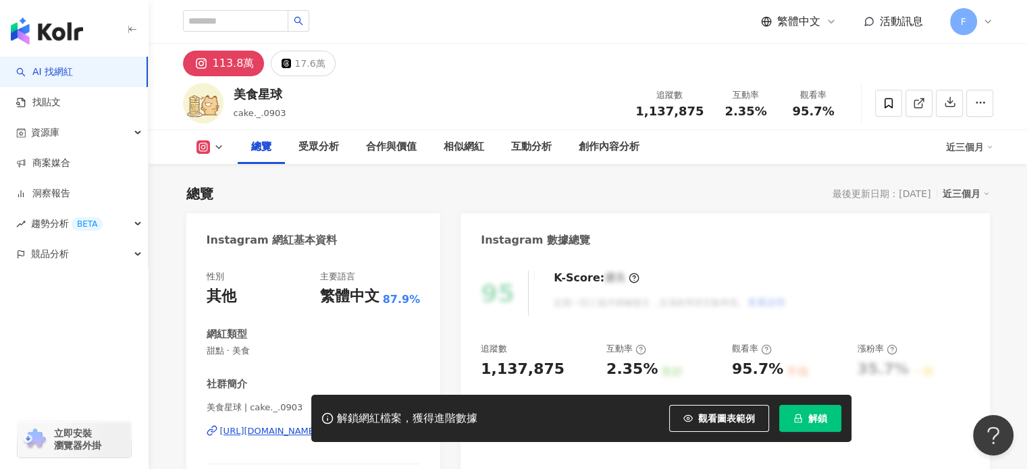
scroll to position [135, 0]
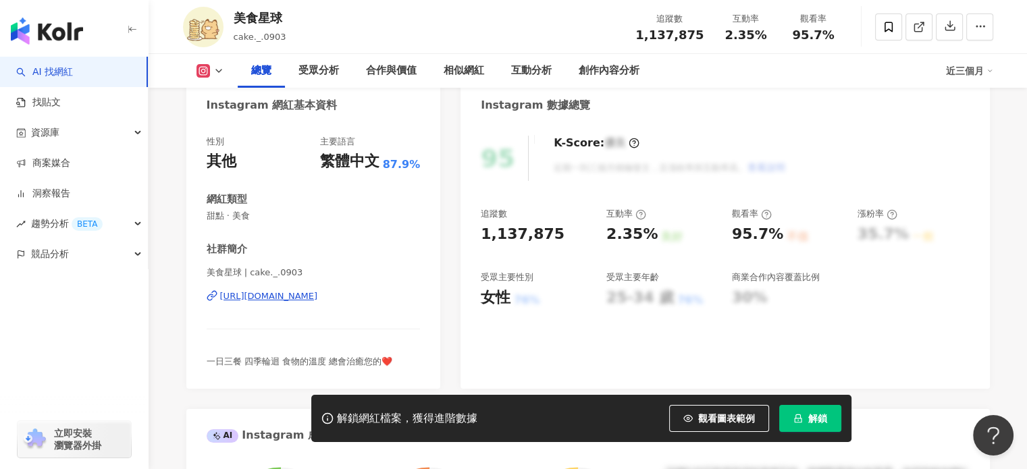
click at [318, 294] on div "https://www.instagram.com/cake._.0903/" at bounding box center [269, 296] width 98 height 12
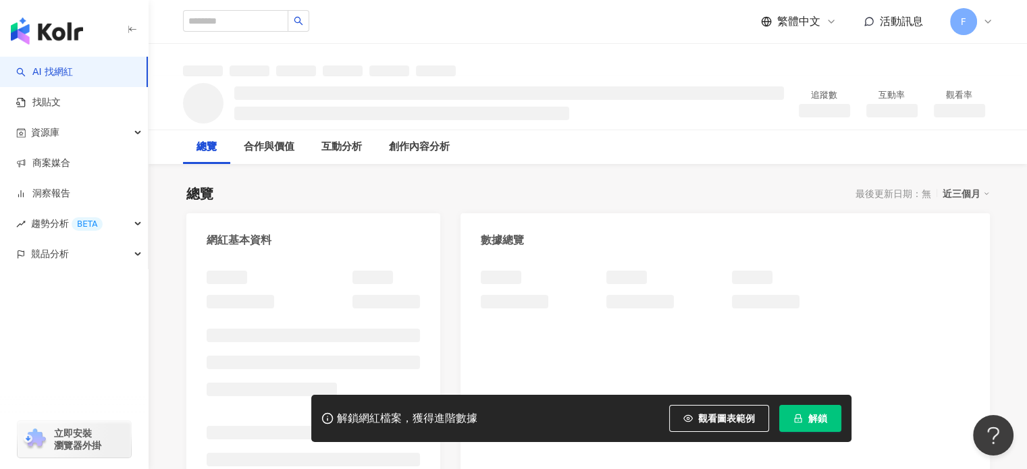
scroll to position [68, 0]
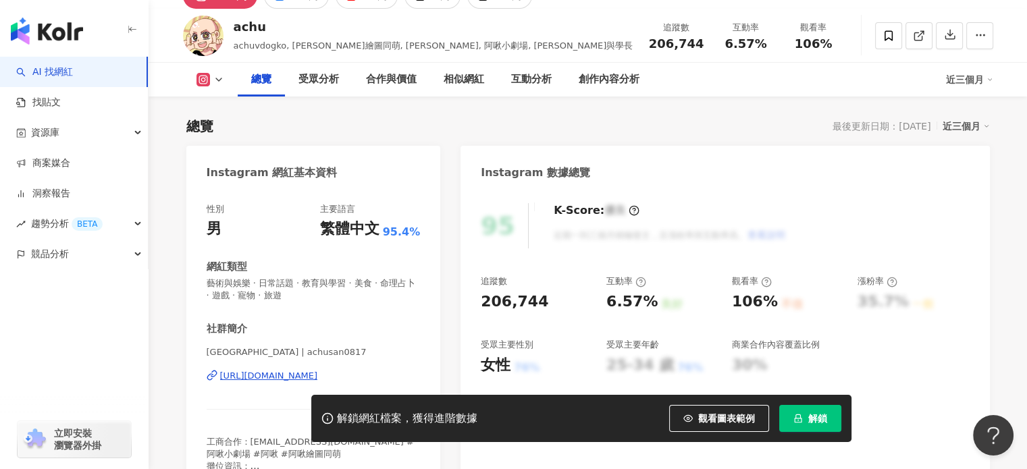
scroll to position [188, 0]
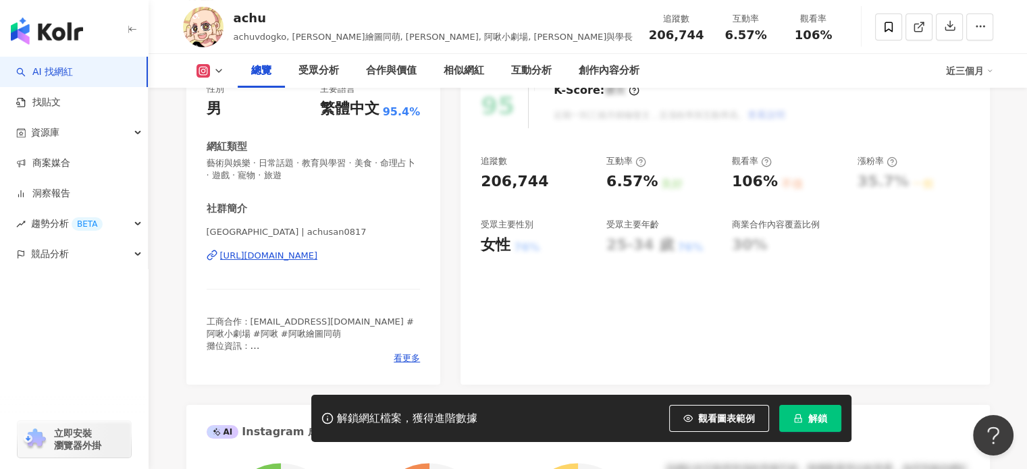
click at [318, 259] on div "[URL][DOMAIN_NAME]" at bounding box center [269, 256] width 98 height 12
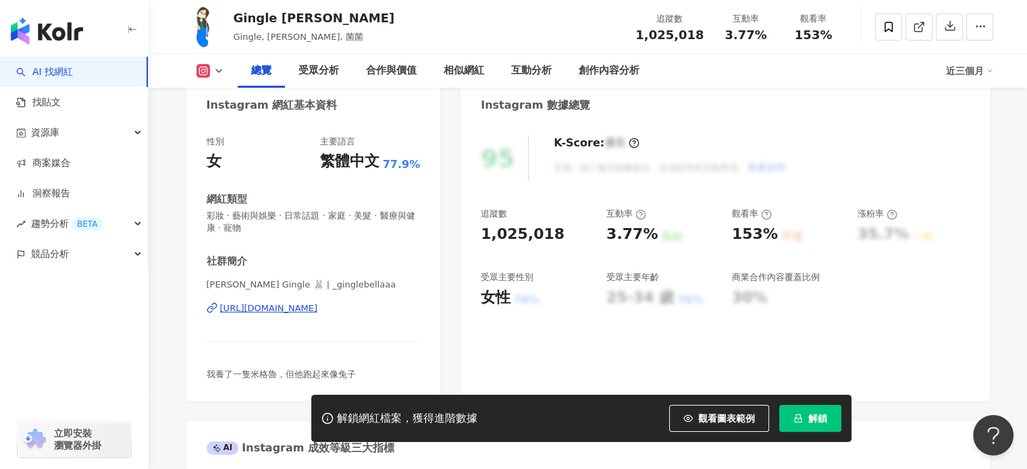
scroll to position [270, 0]
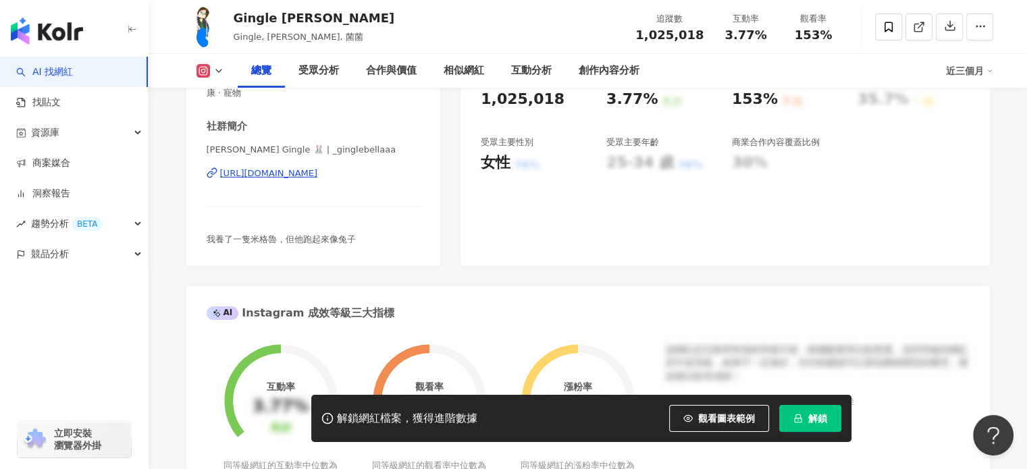
click at [318, 176] on div "[URL][DOMAIN_NAME]" at bounding box center [269, 173] width 98 height 12
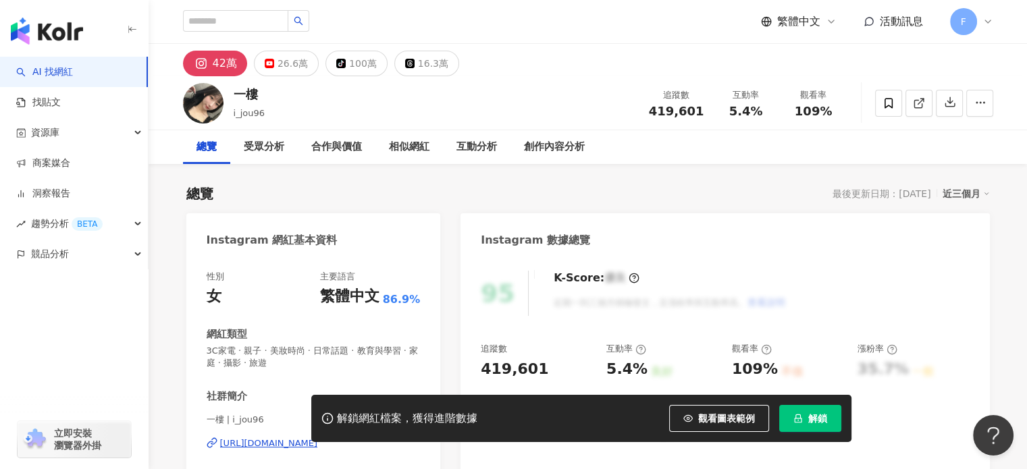
click at [868, 263] on div "95 K-Score : 優良 近期一到三個月積極發文，且漲粉率與互動率高。 查看說明 追蹤數 419,601 互動率 5.4% 良好 觀看率 109% 不佳…" at bounding box center [724, 408] width 529 height 303
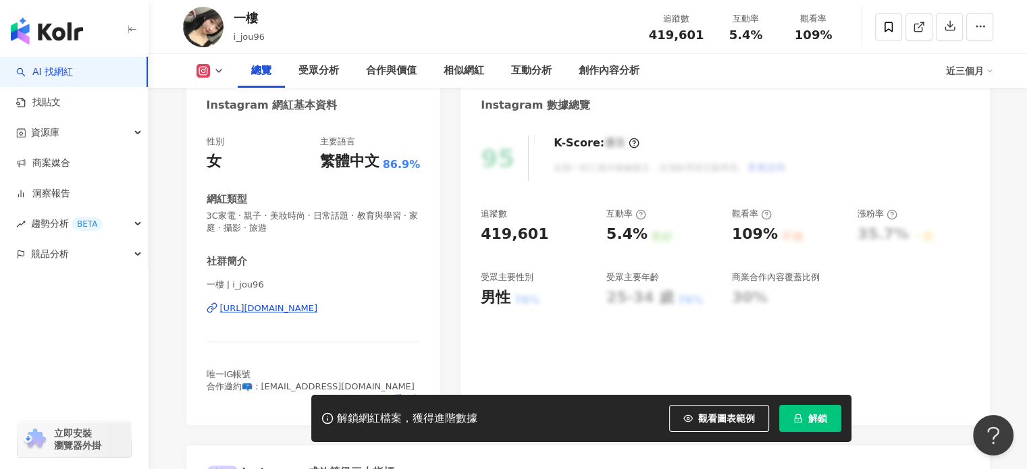
click at [318, 312] on div "https://www.instagram.com/i_jou96/" at bounding box center [269, 308] width 98 height 12
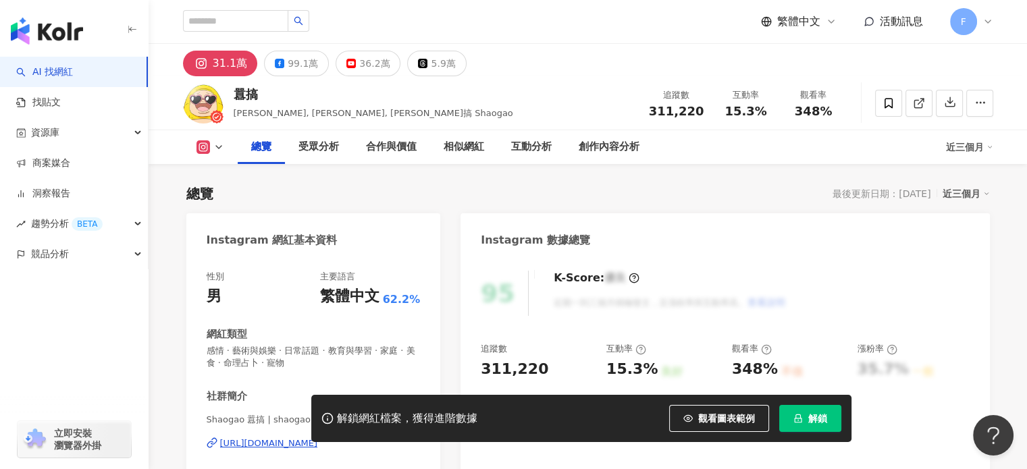
scroll to position [203, 0]
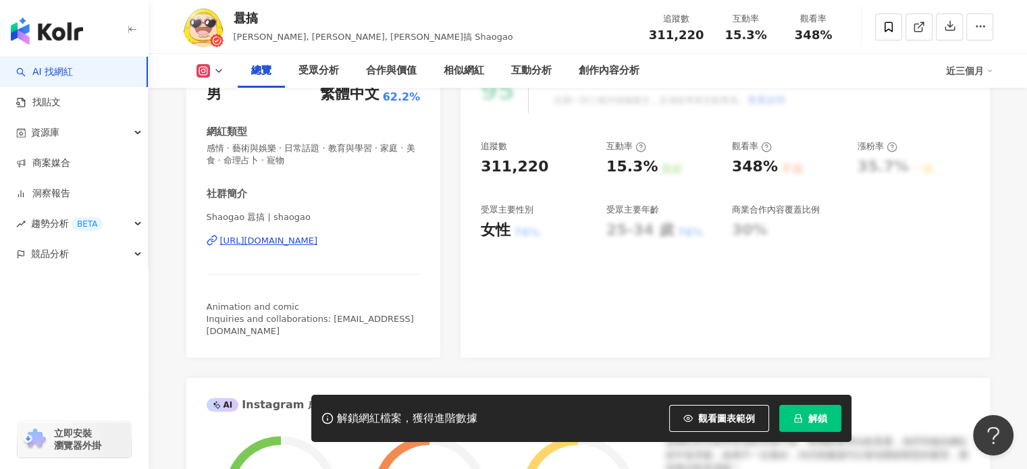
click at [318, 238] on div "https://www.instagram.com/shaogao/" at bounding box center [269, 241] width 98 height 12
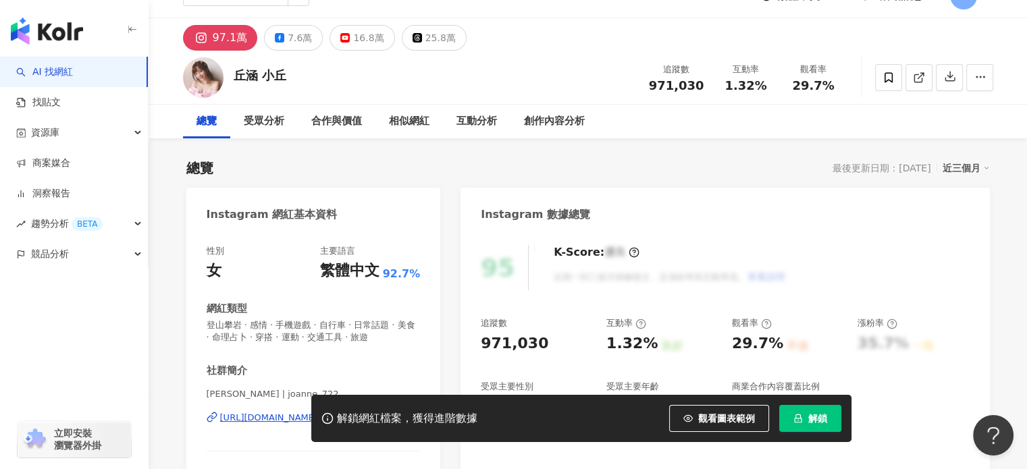
scroll to position [135, 0]
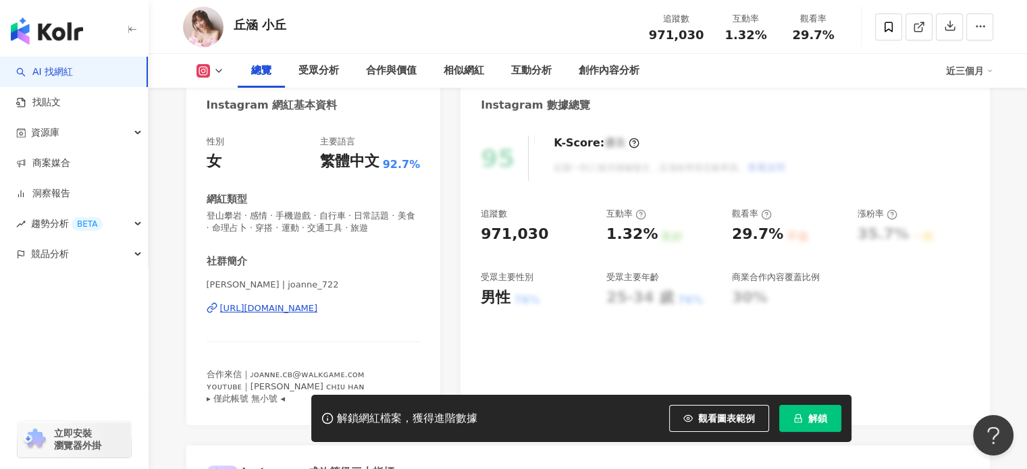
click at [318, 309] on div "[URL][DOMAIN_NAME]" at bounding box center [269, 308] width 98 height 12
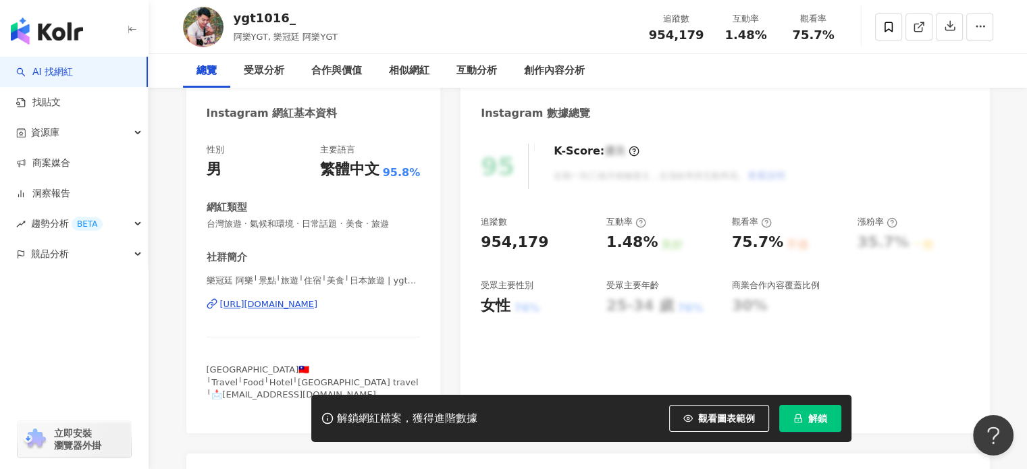
scroll to position [135, 0]
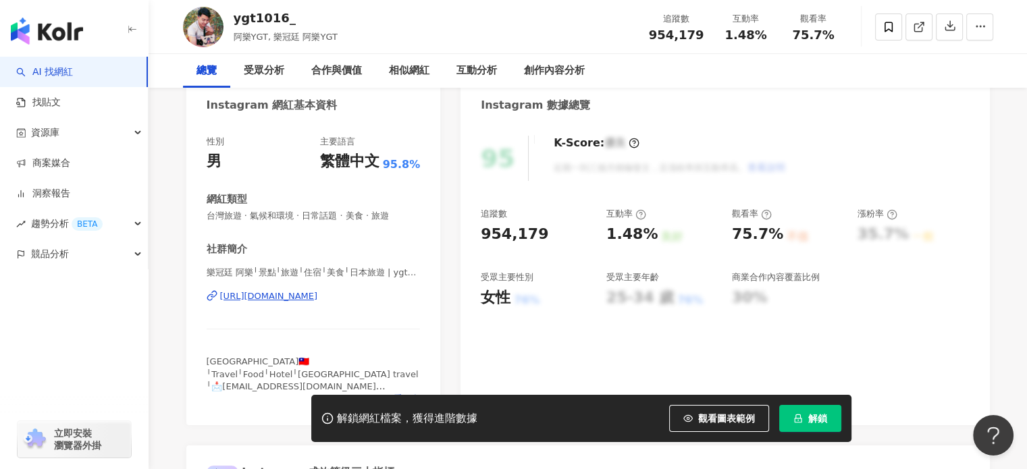
click at [294, 298] on div "https://www.instagram.com/ygt1016/" at bounding box center [269, 296] width 98 height 12
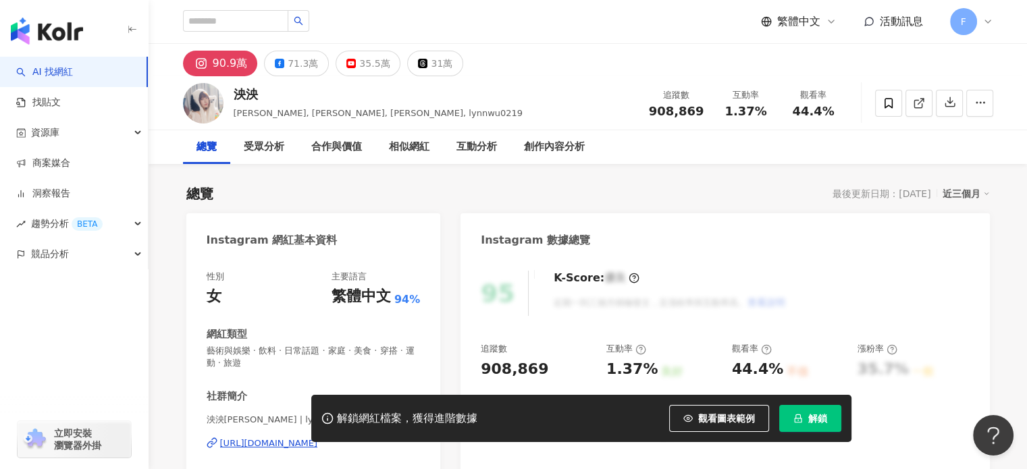
click at [662, 67] on div "90.9萬 71.3萬 35.5萬 31萬" at bounding box center [588, 60] width 864 height 32
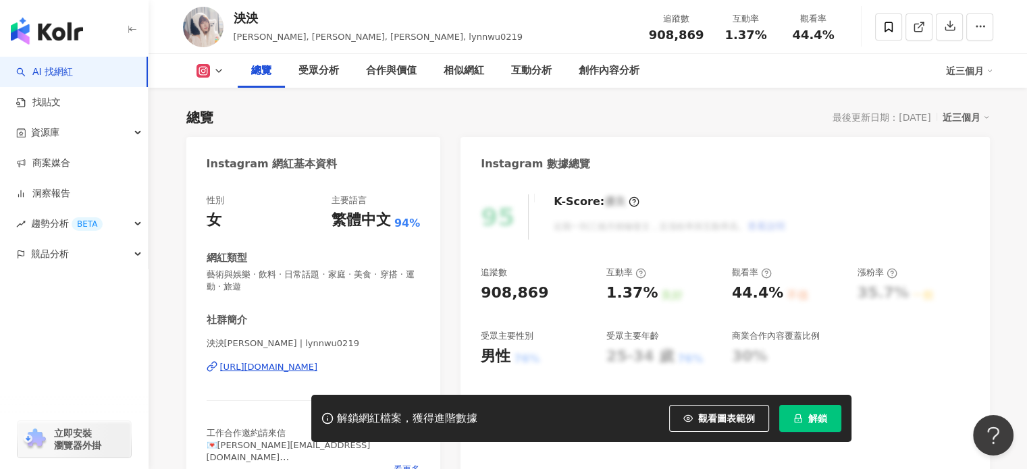
scroll to position [135, 0]
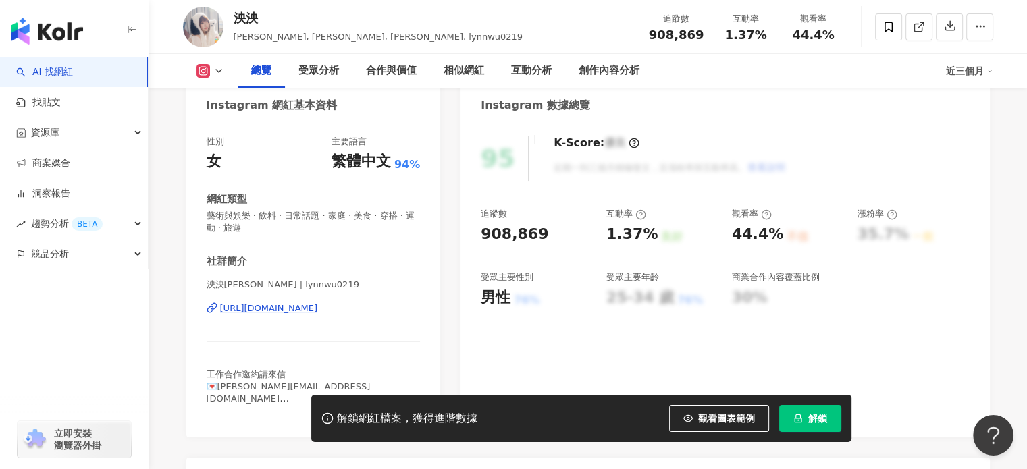
click at [318, 309] on div "[URL][DOMAIN_NAME]" at bounding box center [269, 308] width 98 height 12
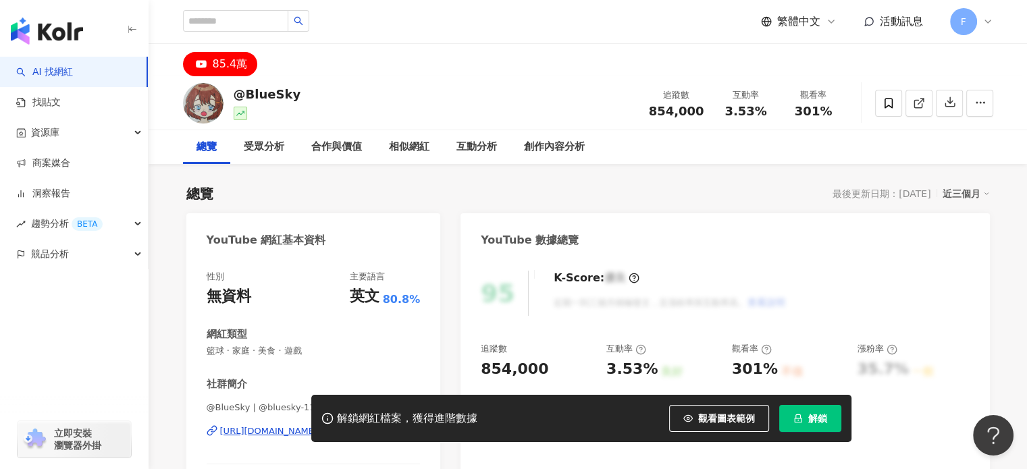
click at [525, 63] on div "85.4萬" at bounding box center [588, 60] width 864 height 32
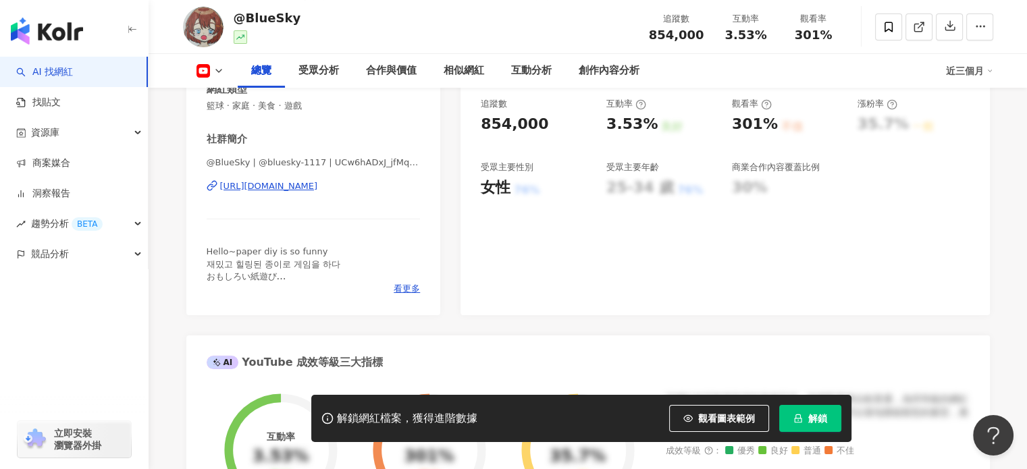
scroll to position [270, 0]
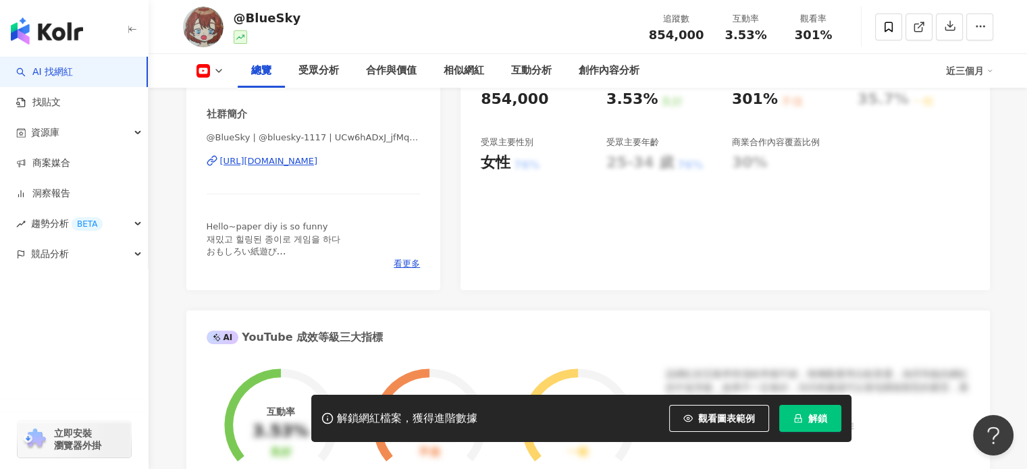
click at [318, 156] on div "https://www.youtube.com/channel/UCw6hADxJ_jfMq4fnu6A4TXA" at bounding box center [269, 161] width 98 height 12
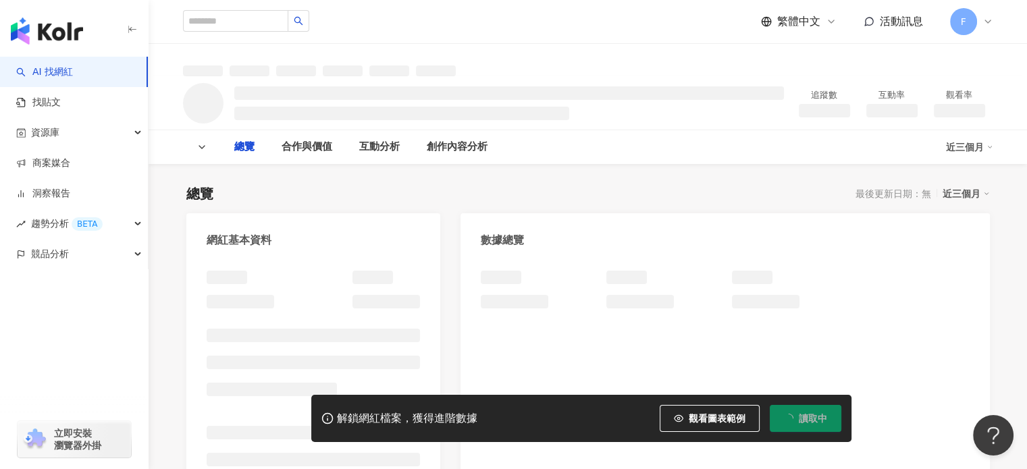
click at [705, 307] on ul at bounding box center [662, 302] width 112 height 14
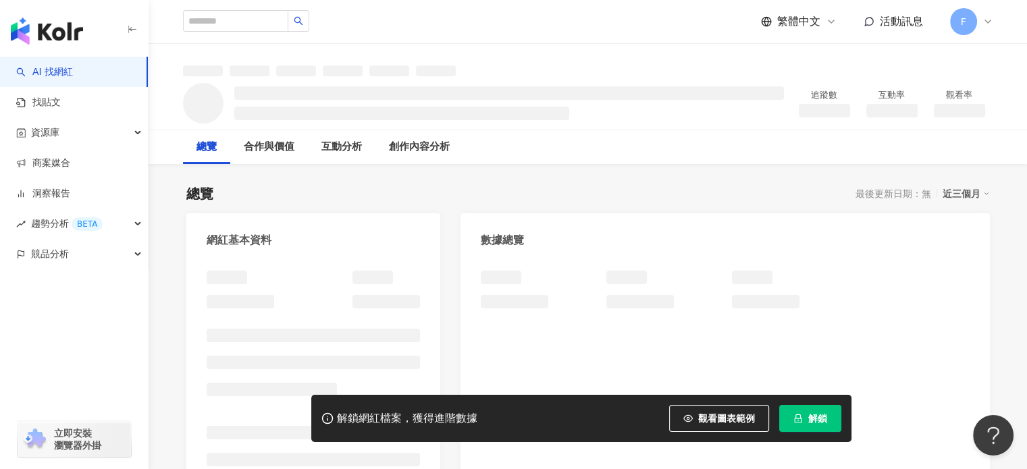
scroll to position [127, 0]
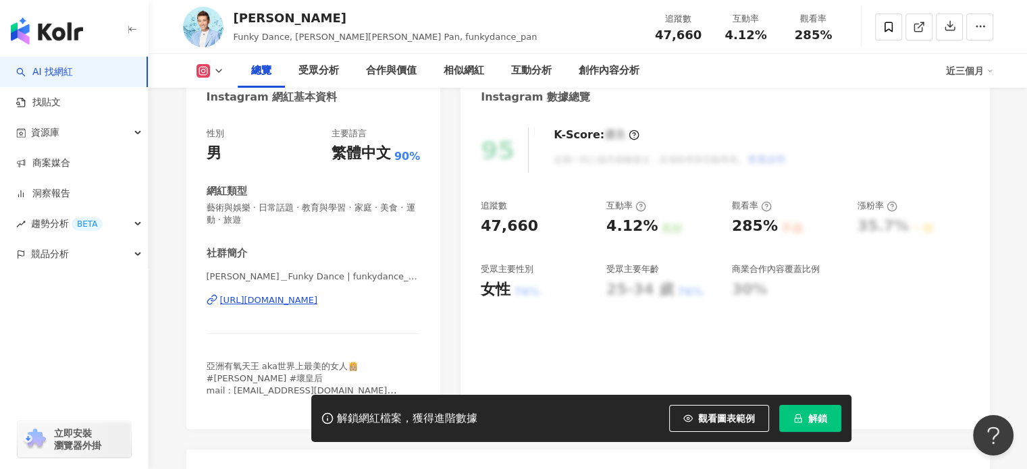
scroll to position [135, 0]
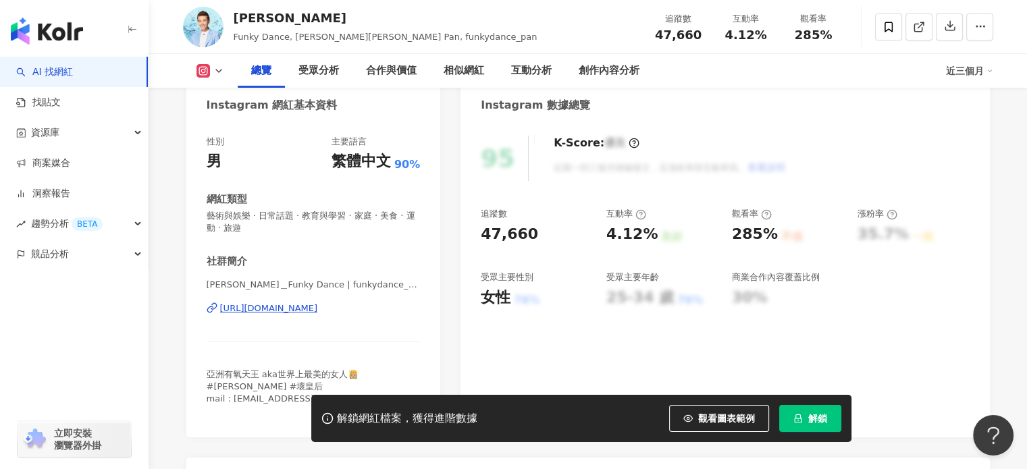
click at [318, 313] on div "[URL][DOMAIN_NAME]" at bounding box center [269, 308] width 98 height 12
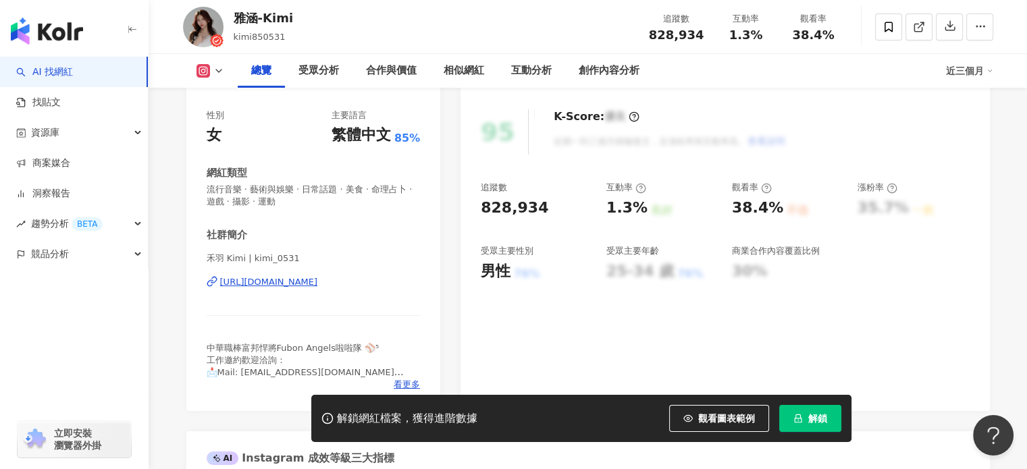
scroll to position [203, 0]
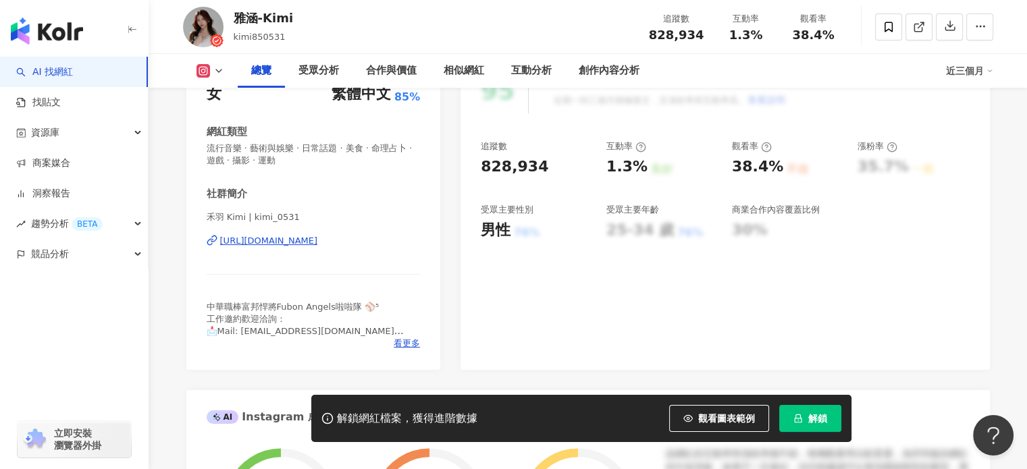
click at [318, 237] on div "https://www.instagram.com/kimi_0531/" at bounding box center [269, 241] width 98 height 12
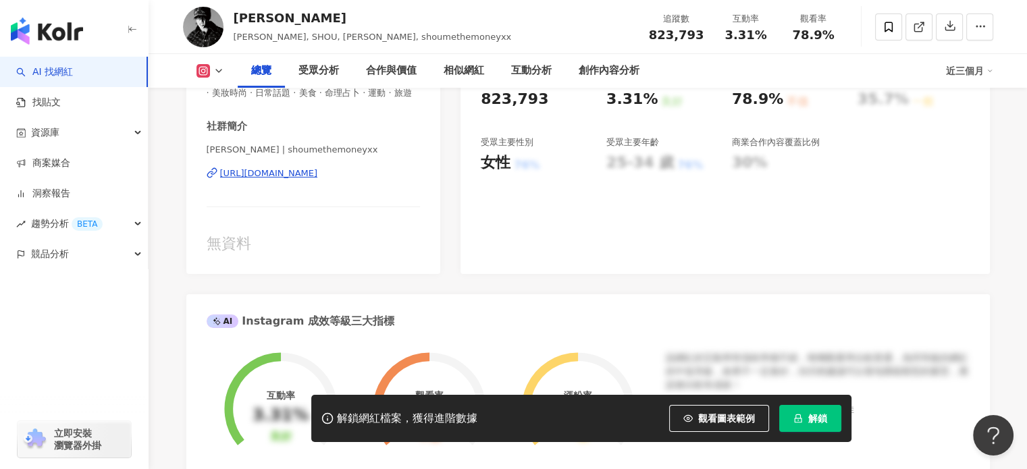
click at [318, 180] on div "[URL][DOMAIN_NAME]" at bounding box center [269, 173] width 98 height 12
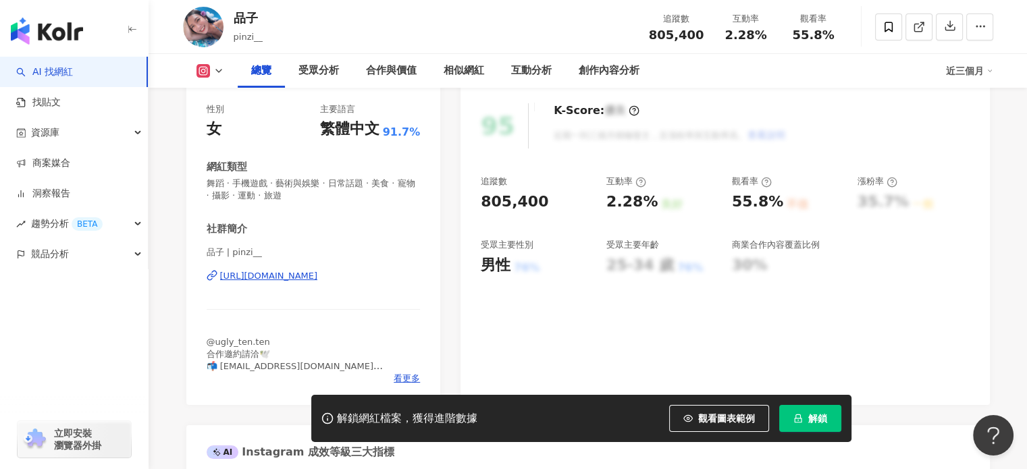
scroll to position [169, 0]
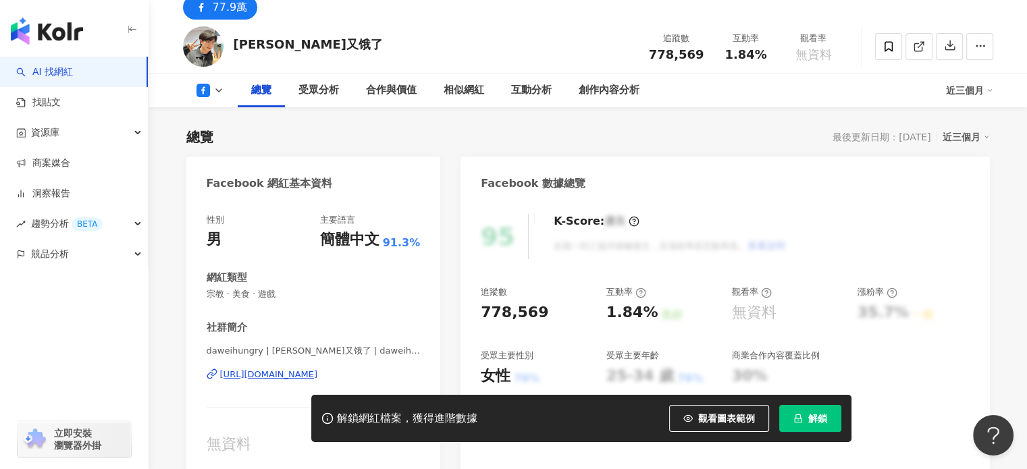
scroll to position [135, 0]
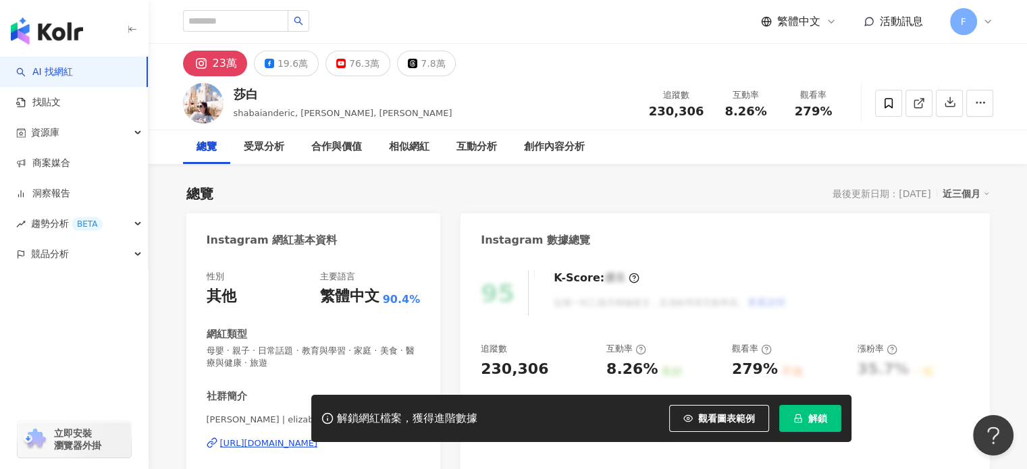
scroll to position [135, 0]
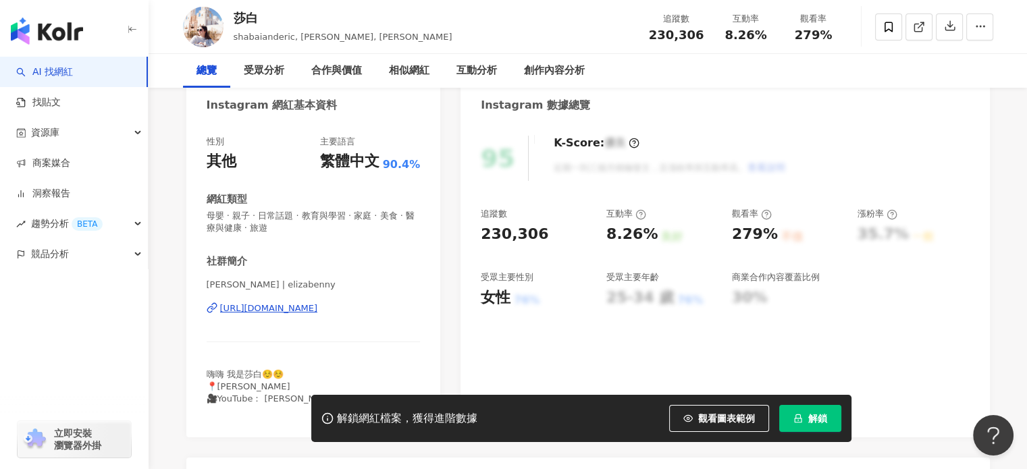
click at [318, 309] on div "[URL][DOMAIN_NAME]" at bounding box center [269, 308] width 98 height 12
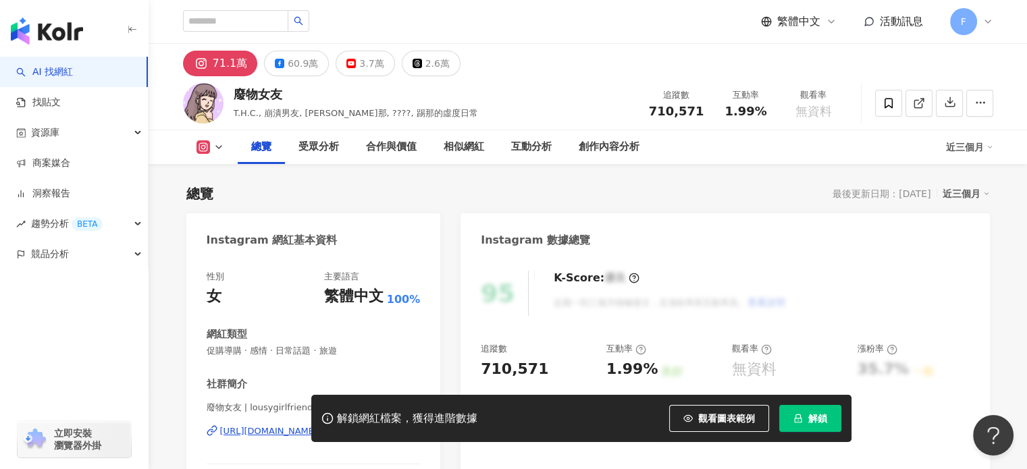
click at [318, 425] on div "https://www.instagram.com/lousygirlfriend/" at bounding box center [269, 431] width 98 height 12
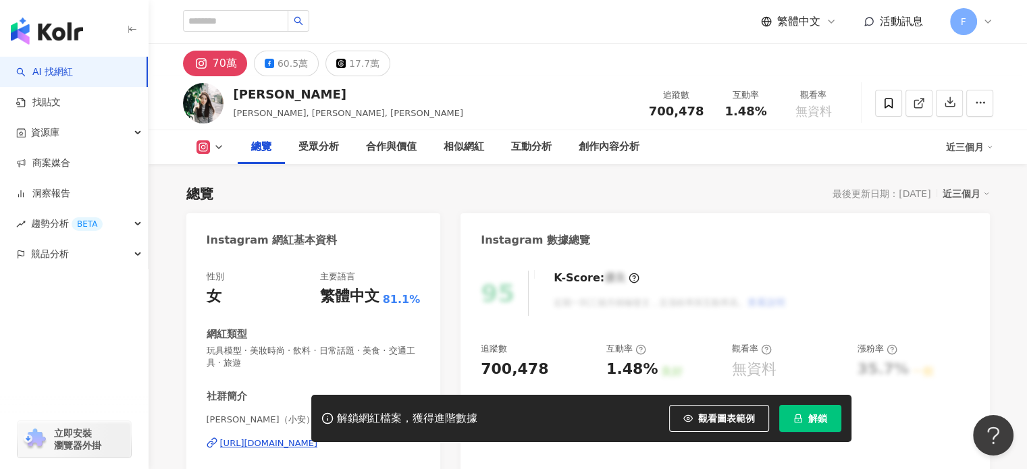
click at [583, 65] on div "70萬 60.5萬 17.7萬" at bounding box center [588, 60] width 864 height 32
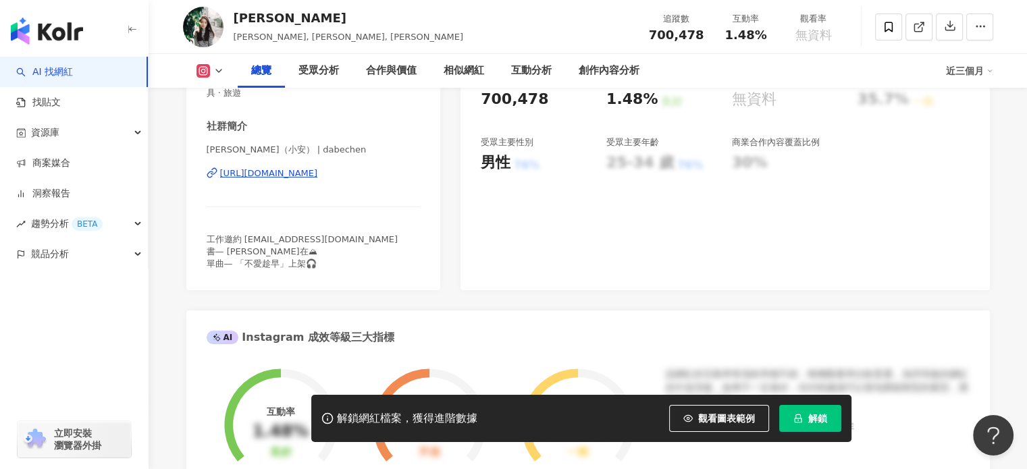
click at [318, 171] on div "https://www.instagram.com/dabechen/" at bounding box center [269, 173] width 98 height 12
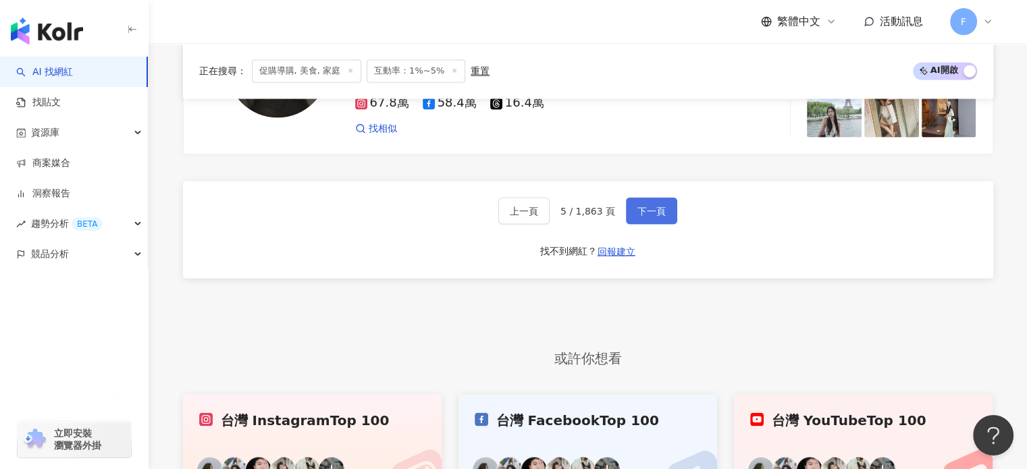
click at [643, 205] on span "下一頁" at bounding box center [651, 210] width 28 height 11
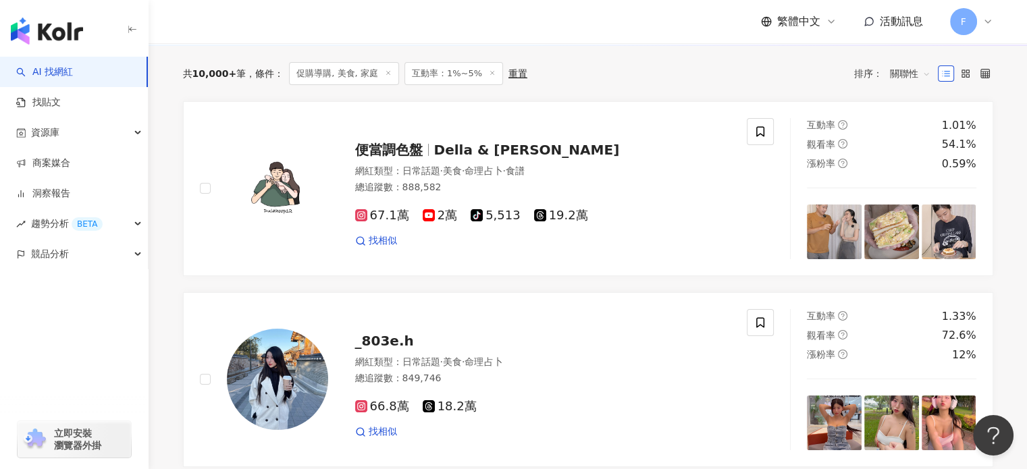
scroll to position [203, 0]
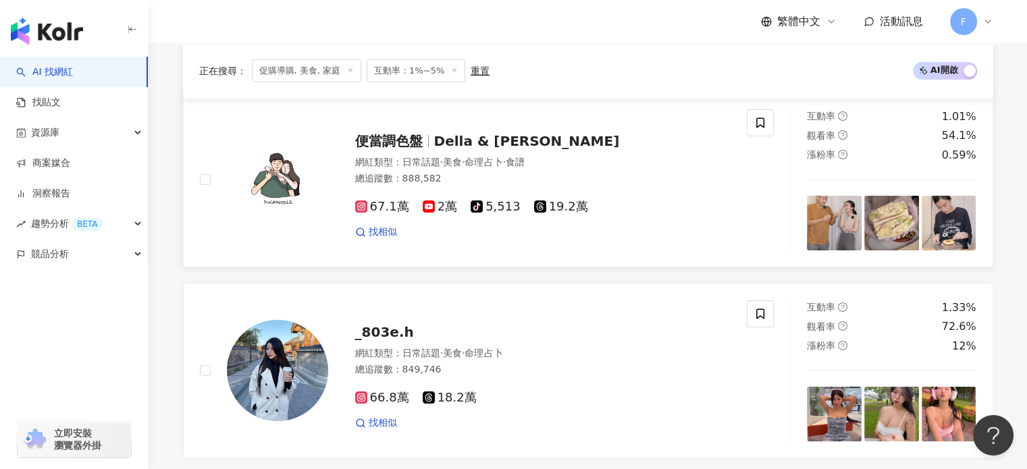
click at [275, 172] on img at bounding box center [277, 179] width 101 height 101
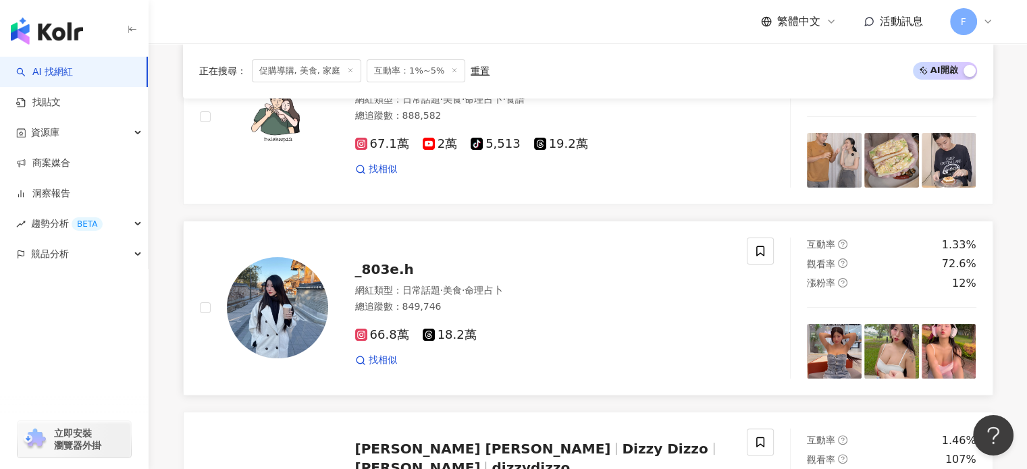
scroll to position [338, 0]
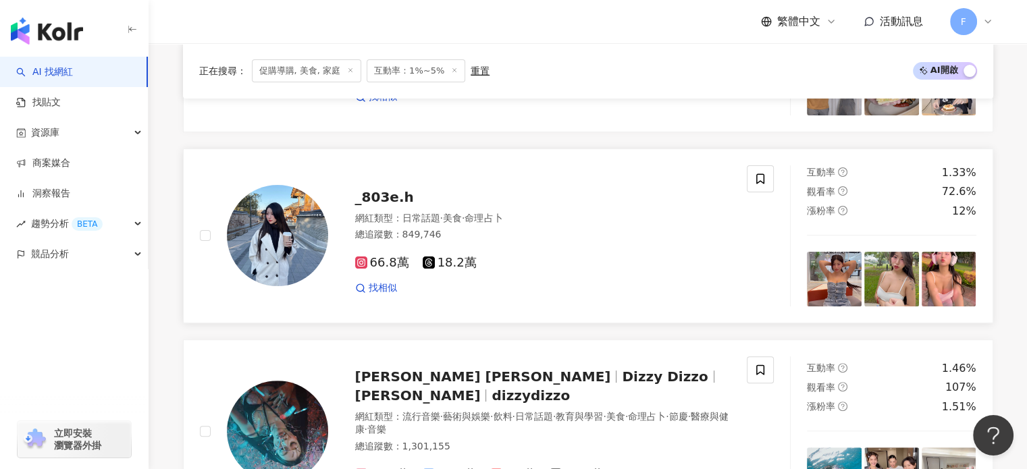
click at [250, 228] on img at bounding box center [277, 235] width 101 height 101
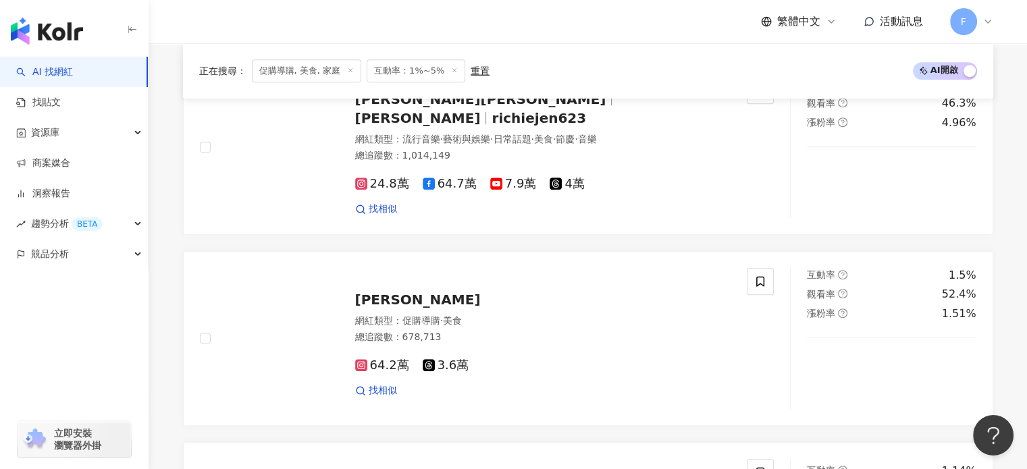
scroll to position [1080, 0]
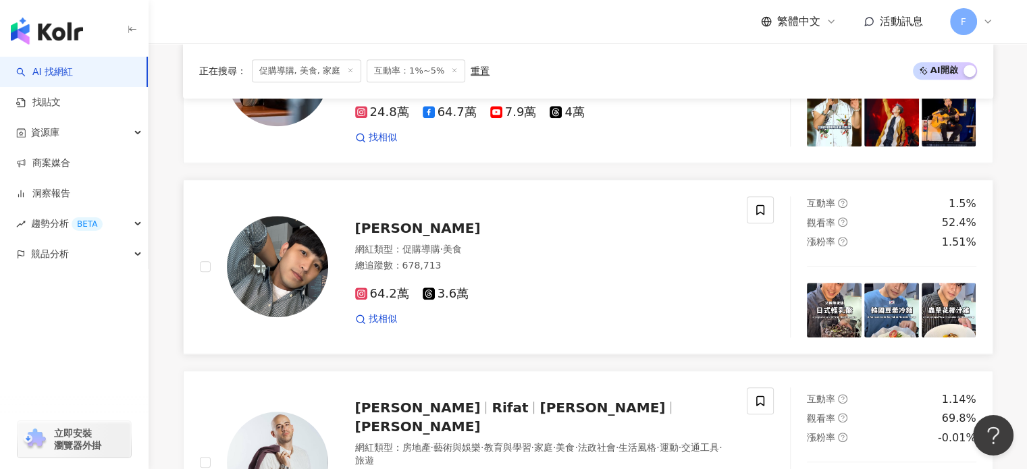
click at [275, 248] on img at bounding box center [277, 266] width 101 height 101
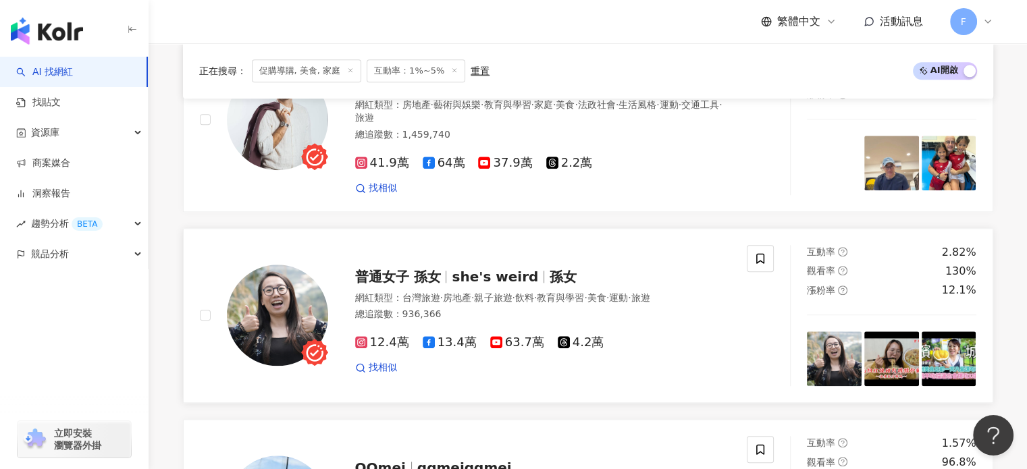
scroll to position [1350, 0]
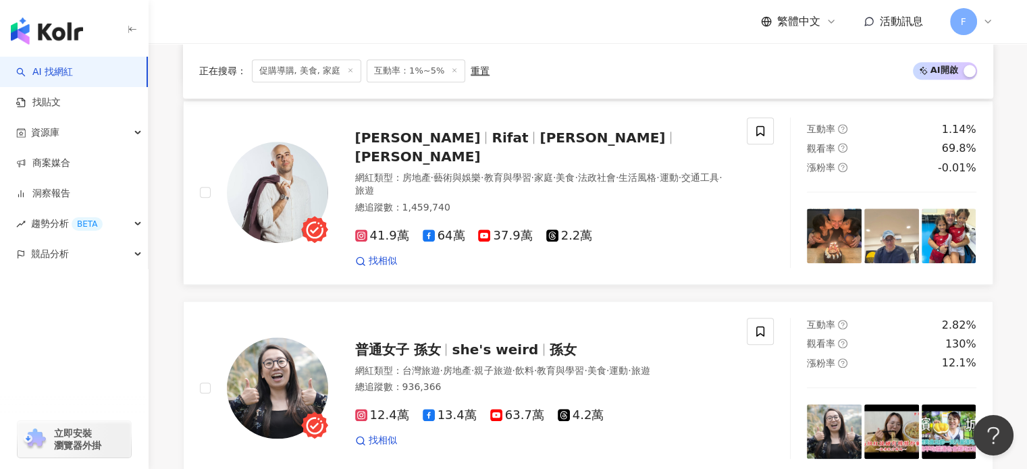
click at [281, 168] on img at bounding box center [277, 192] width 101 height 101
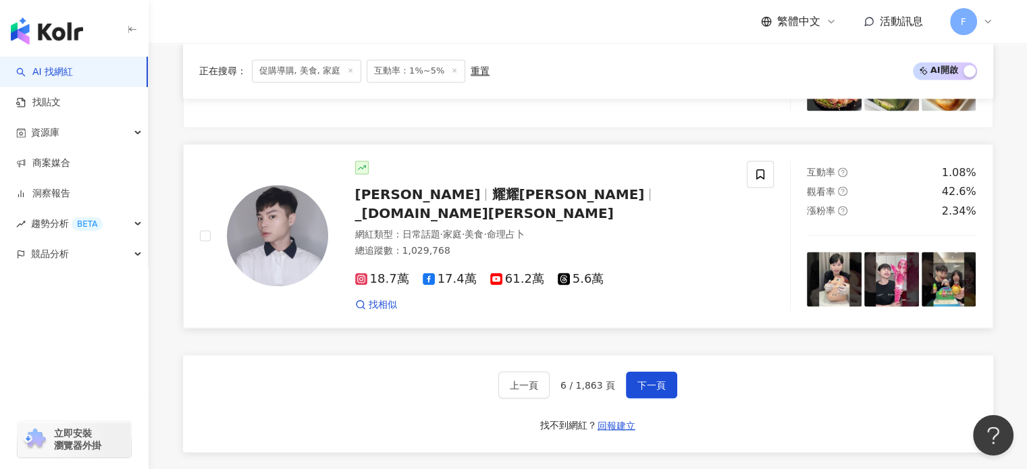
scroll to position [2295, 0]
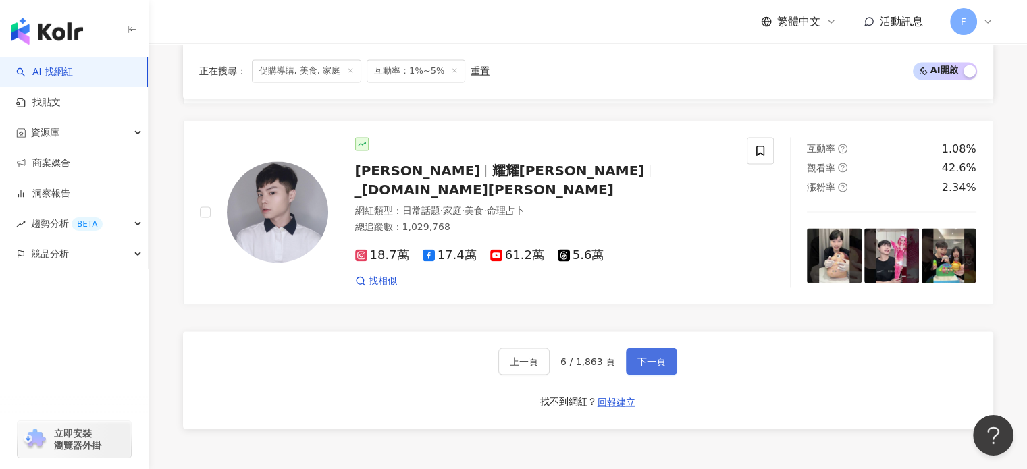
click at [662, 356] on span "下一頁" at bounding box center [651, 361] width 28 height 11
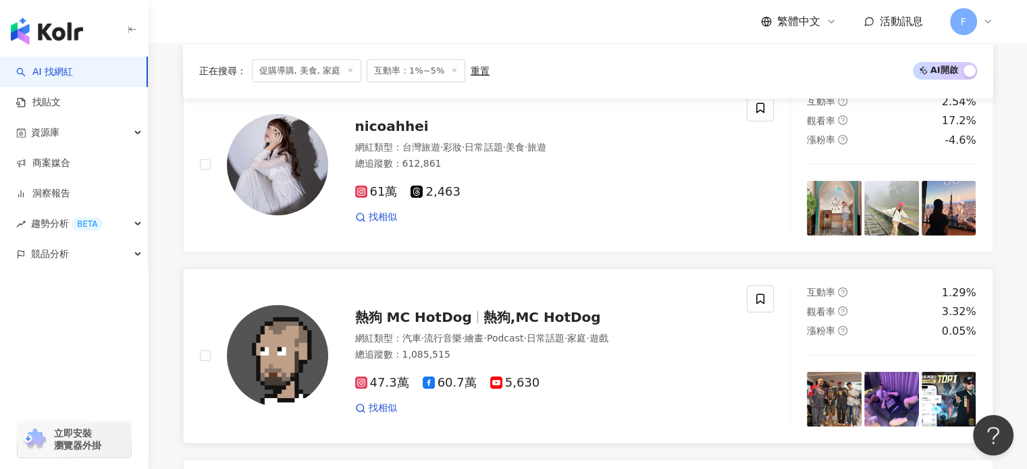
scroll to position [68, 0]
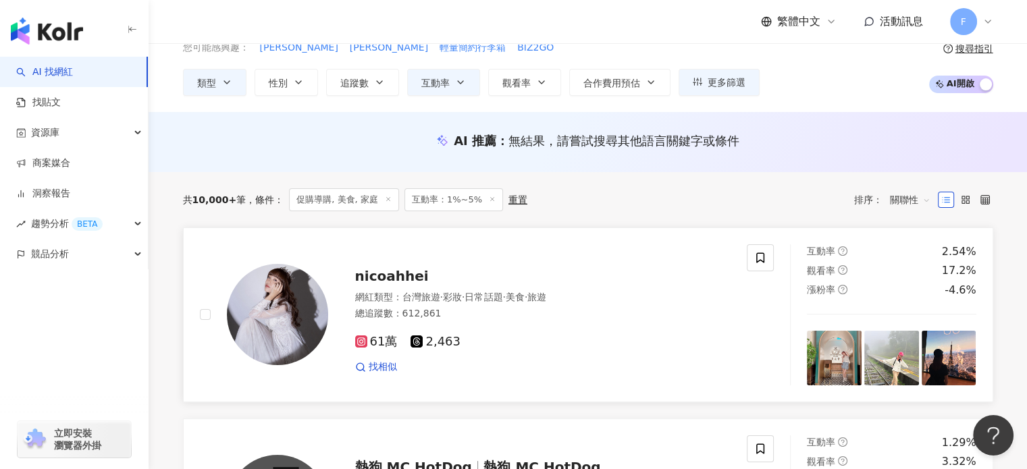
click at [251, 319] on img at bounding box center [277, 314] width 101 height 101
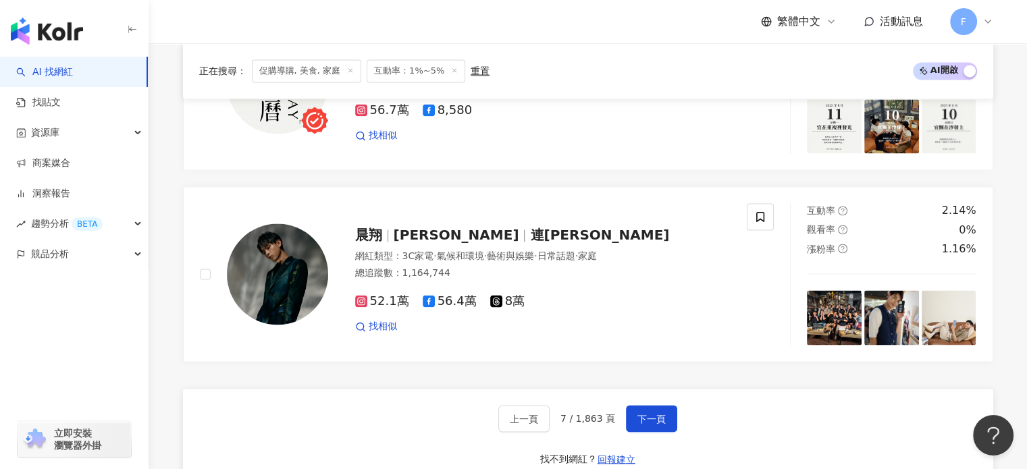
scroll to position [2228, 0]
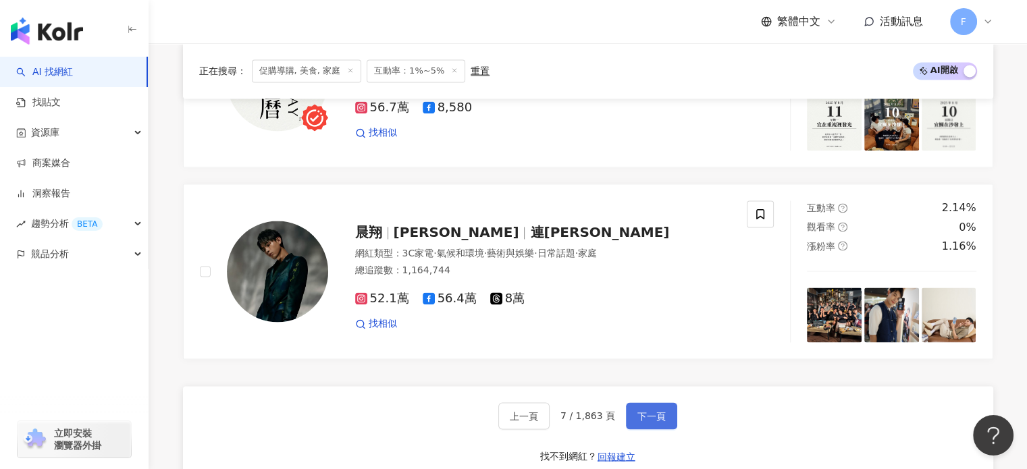
click at [648, 410] on span "下一頁" at bounding box center [651, 415] width 28 height 11
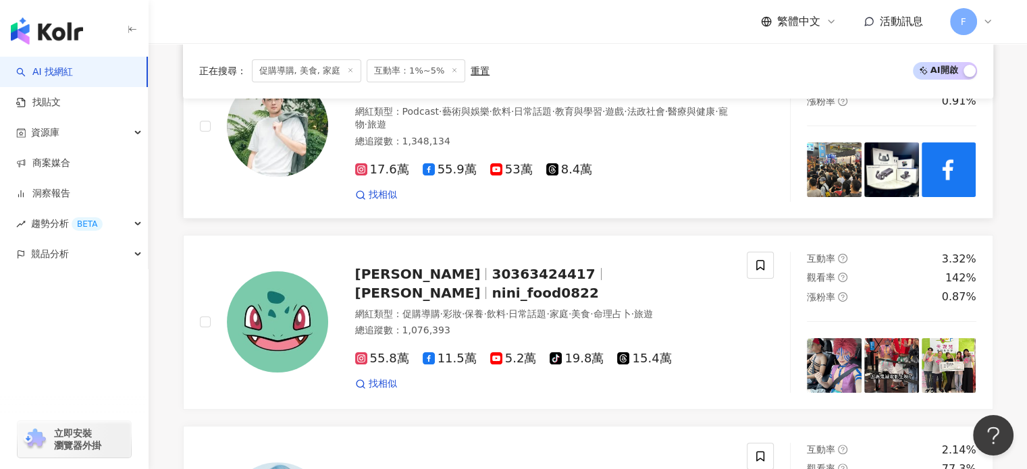
scroll to position [405, 0]
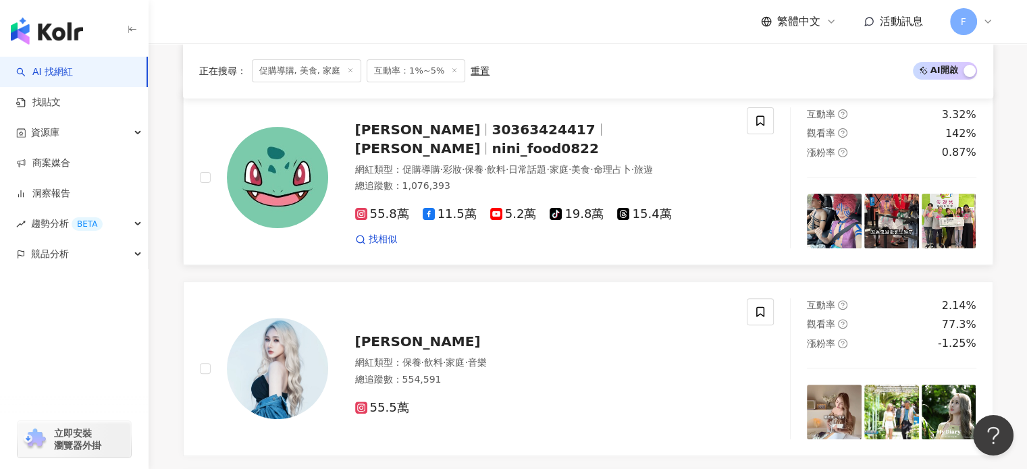
click at [299, 172] on img at bounding box center [277, 177] width 101 height 101
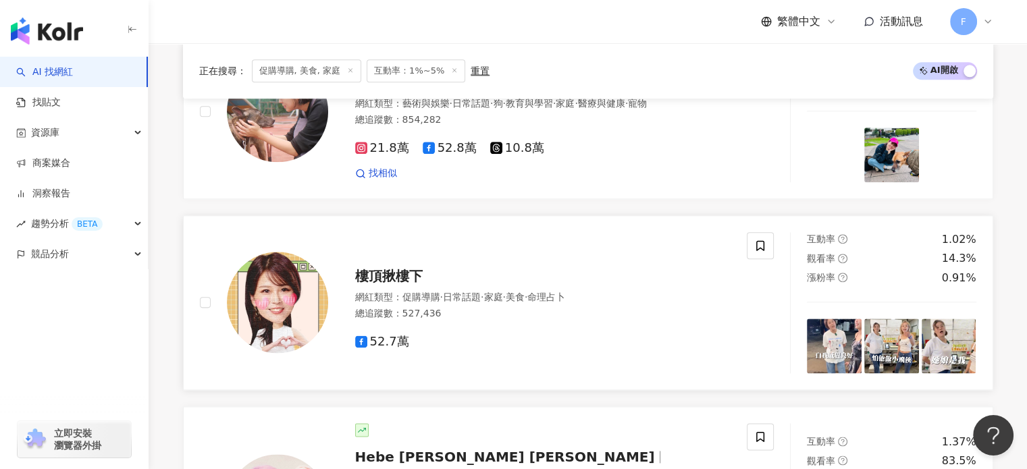
scroll to position [1620, 0]
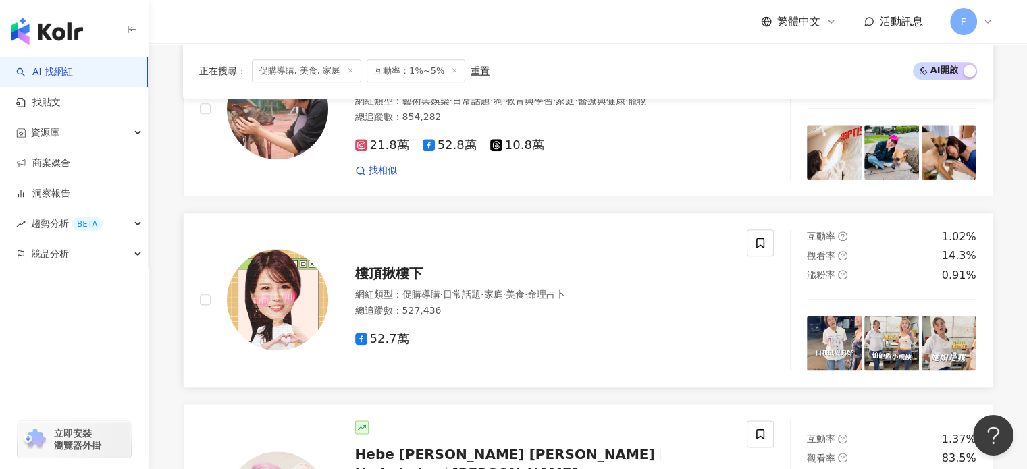
click at [307, 302] on img at bounding box center [277, 299] width 101 height 101
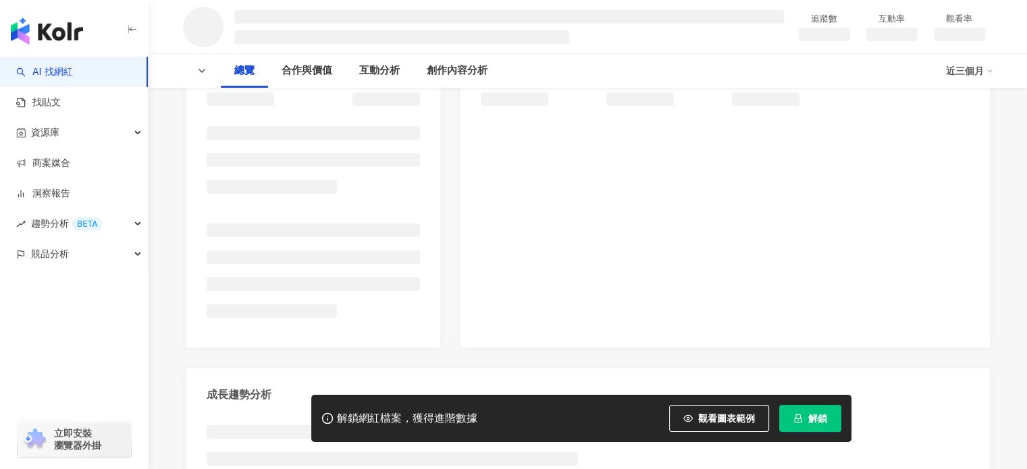
scroll to position [258, 0]
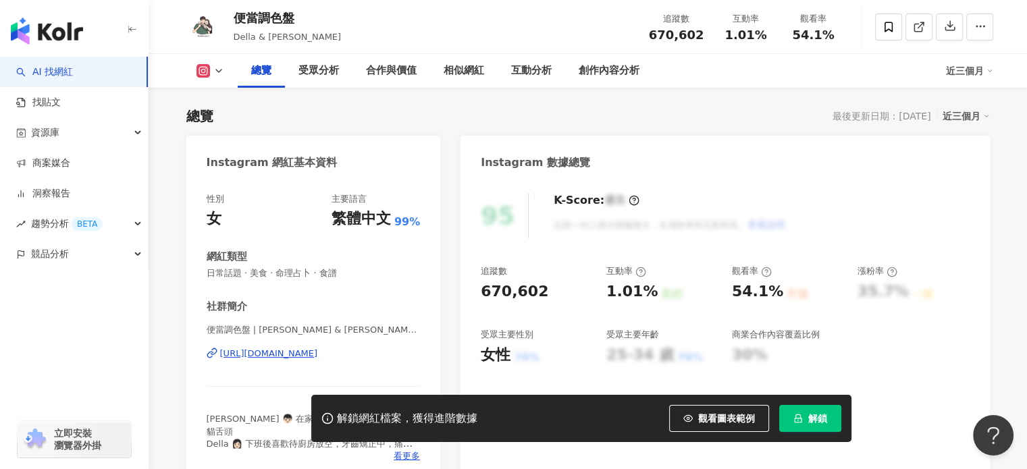
scroll to position [270, 0]
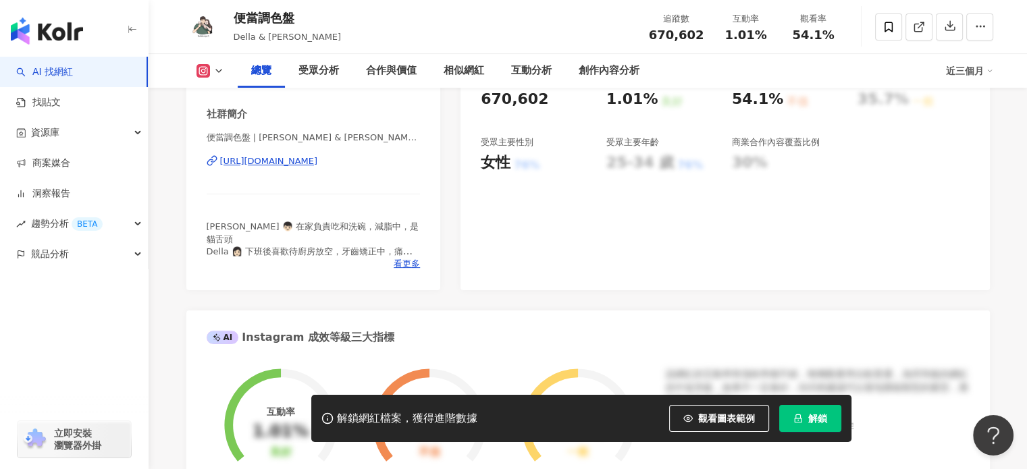
click at [318, 164] on div "[URL][DOMAIN_NAME]" at bounding box center [269, 161] width 98 height 12
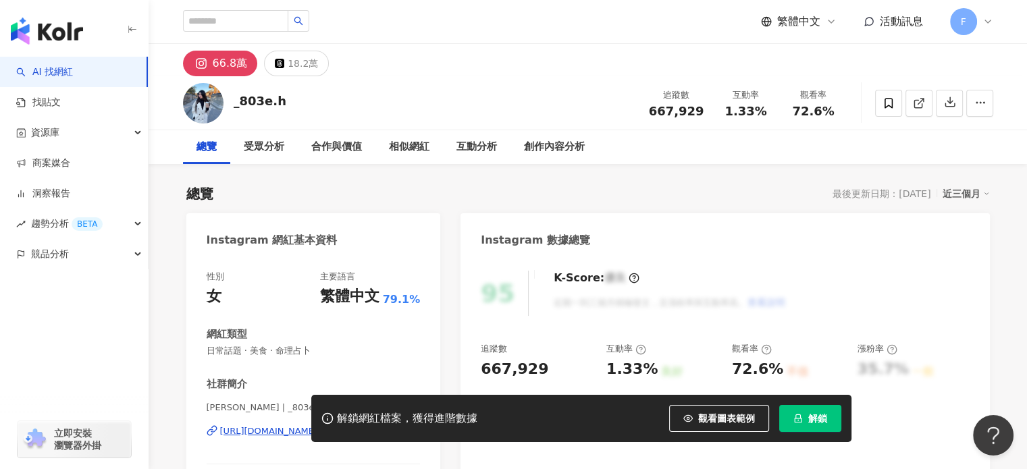
click at [654, 272] on div "K-Score : 優良 近期一到三個月積極發文，且漲粉率與互動率高。 查看說明" at bounding box center [663, 293] width 246 height 45
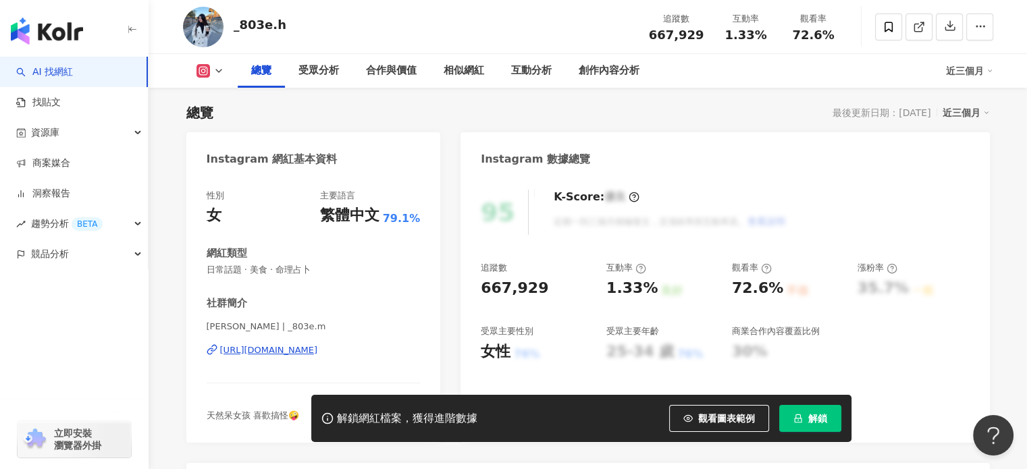
scroll to position [135, 0]
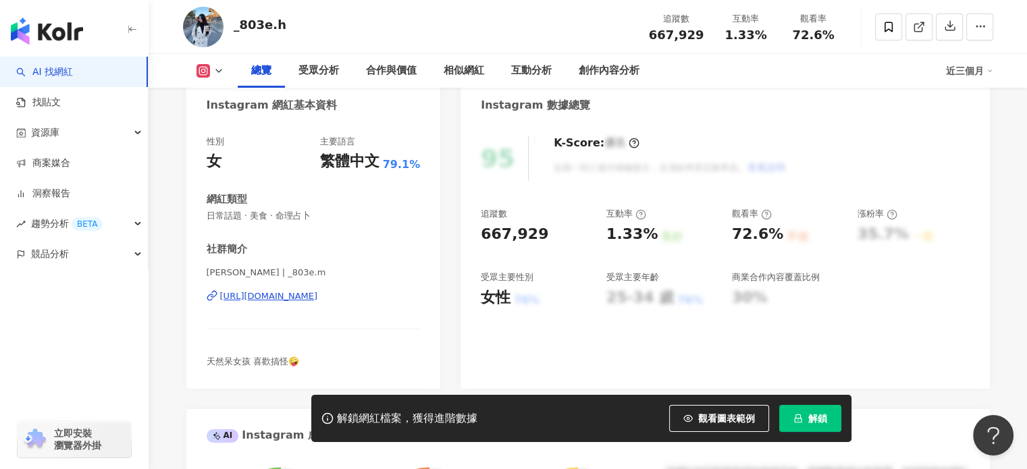
click at [283, 293] on div "[URL][DOMAIN_NAME]" at bounding box center [269, 296] width 98 height 12
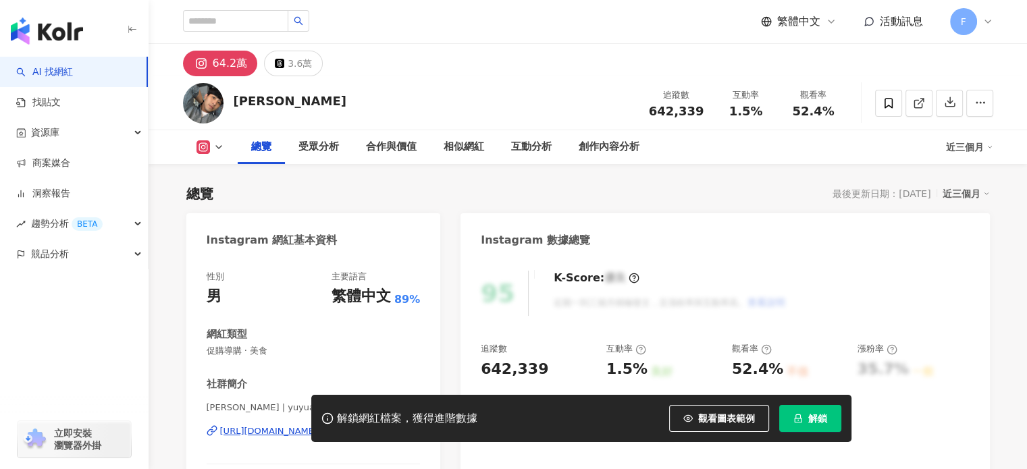
click at [313, 425] on div "[URL][DOMAIN_NAME]" at bounding box center [269, 431] width 98 height 12
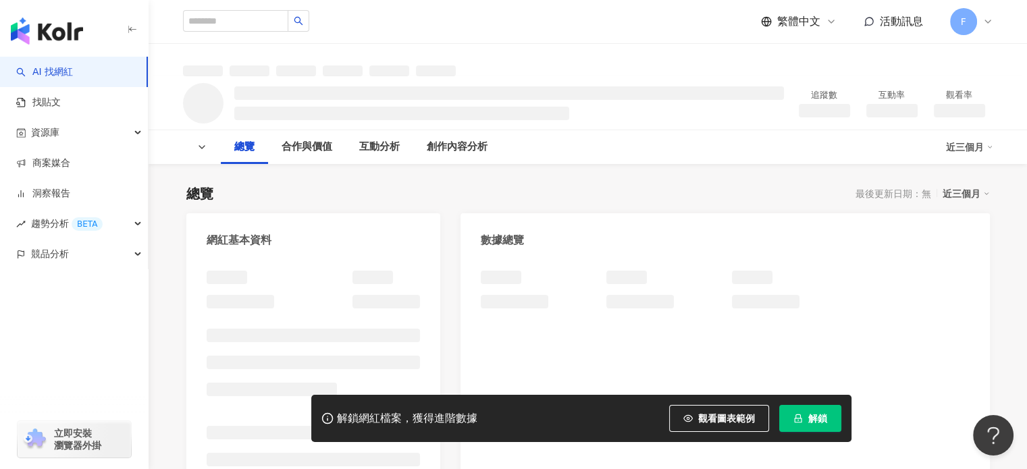
scroll to position [135, 0]
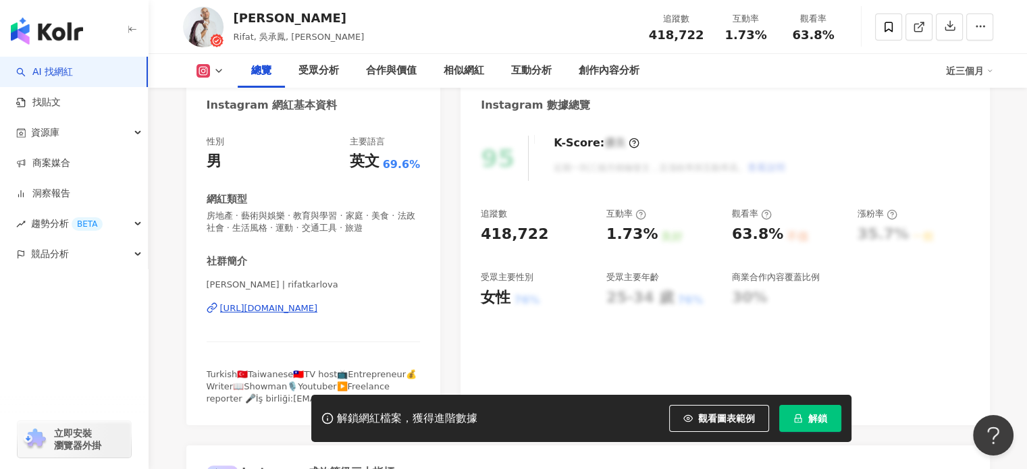
click at [318, 304] on div "https://www.instagram.com/rifatkarlova/" at bounding box center [269, 308] width 98 height 12
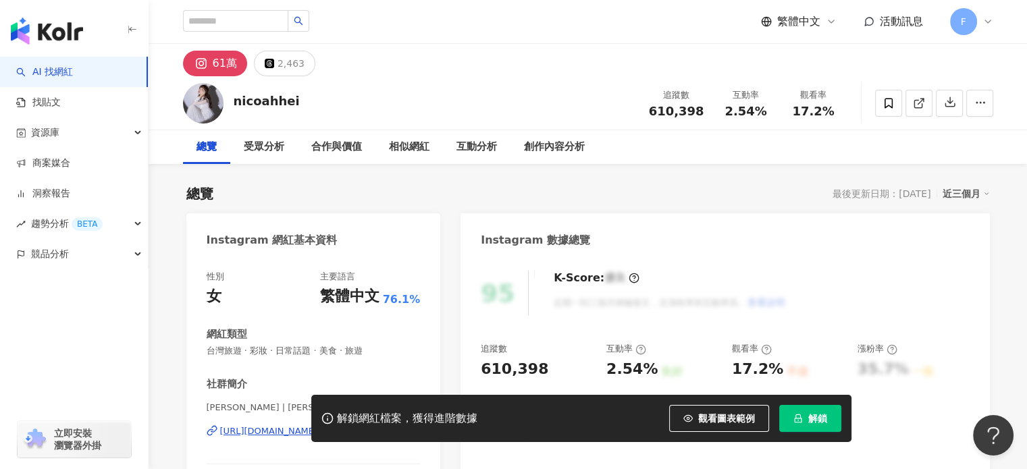
click at [778, 192] on div "總覽 最後更新日期：[DATE] 近三個月" at bounding box center [587, 193] width 803 height 19
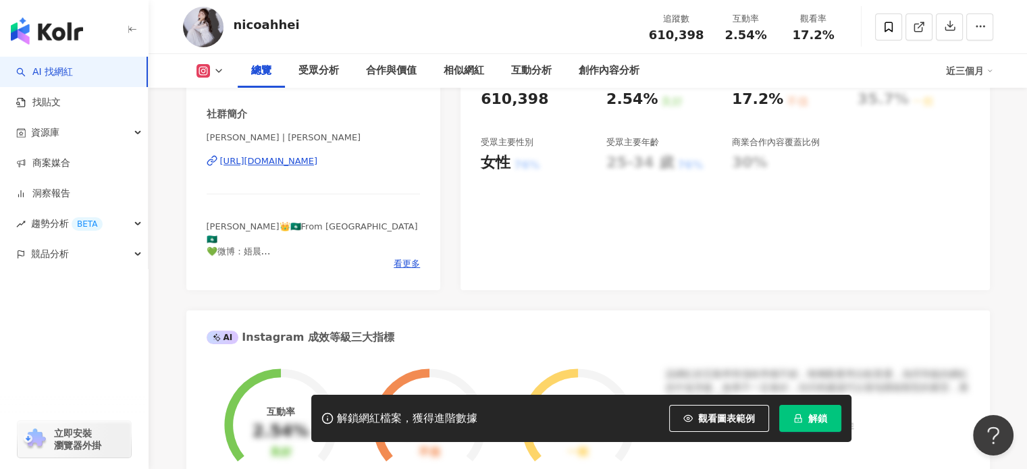
scroll to position [203, 0]
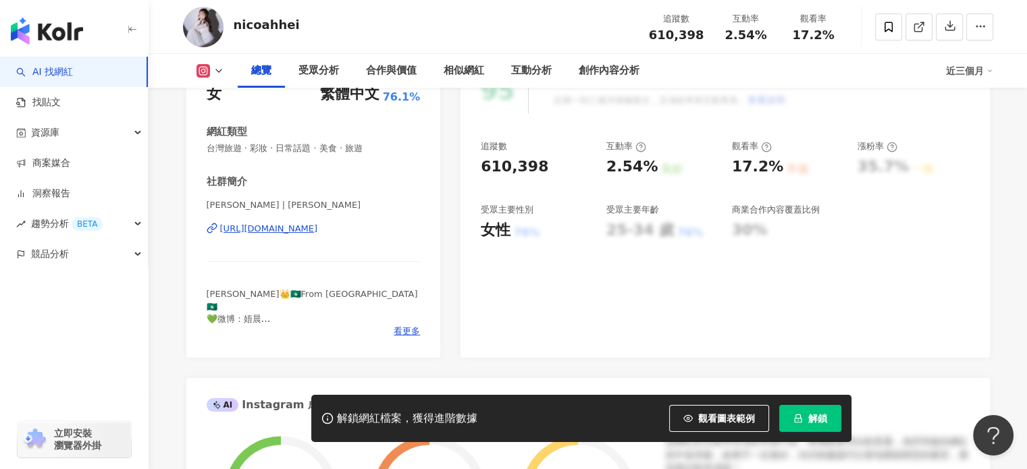
click at [318, 223] on div "[URL][DOMAIN_NAME]" at bounding box center [269, 229] width 98 height 12
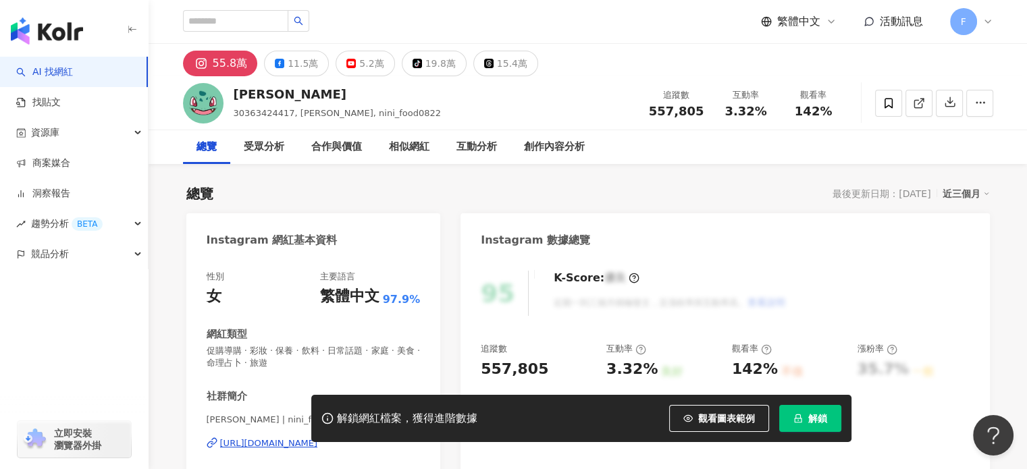
scroll to position [203, 0]
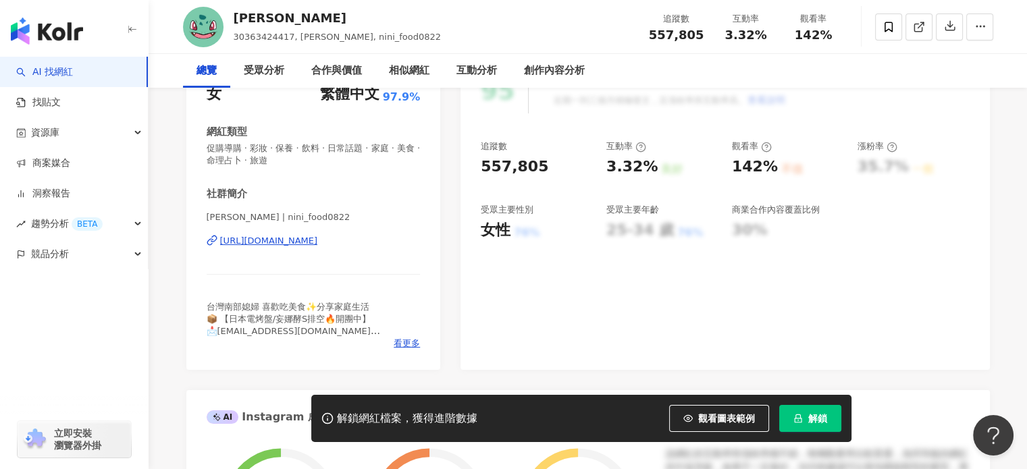
click at [318, 242] on div "[URL][DOMAIN_NAME]" at bounding box center [269, 241] width 98 height 12
